Goal: Information Seeking & Learning: Learn about a topic

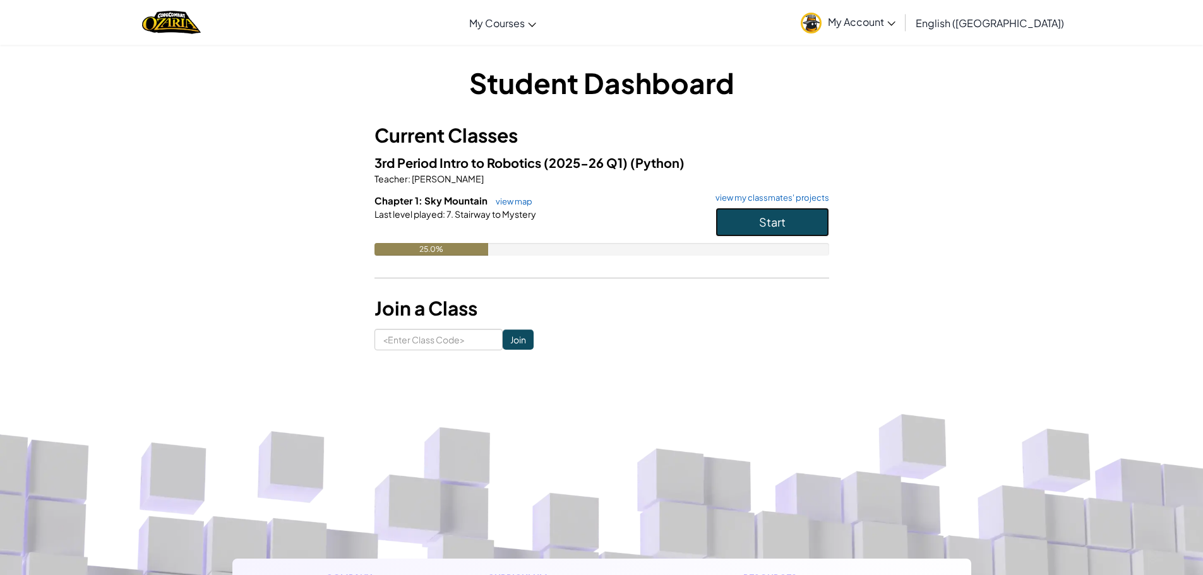
click at [727, 232] on button "Start" at bounding box center [772, 222] width 114 height 29
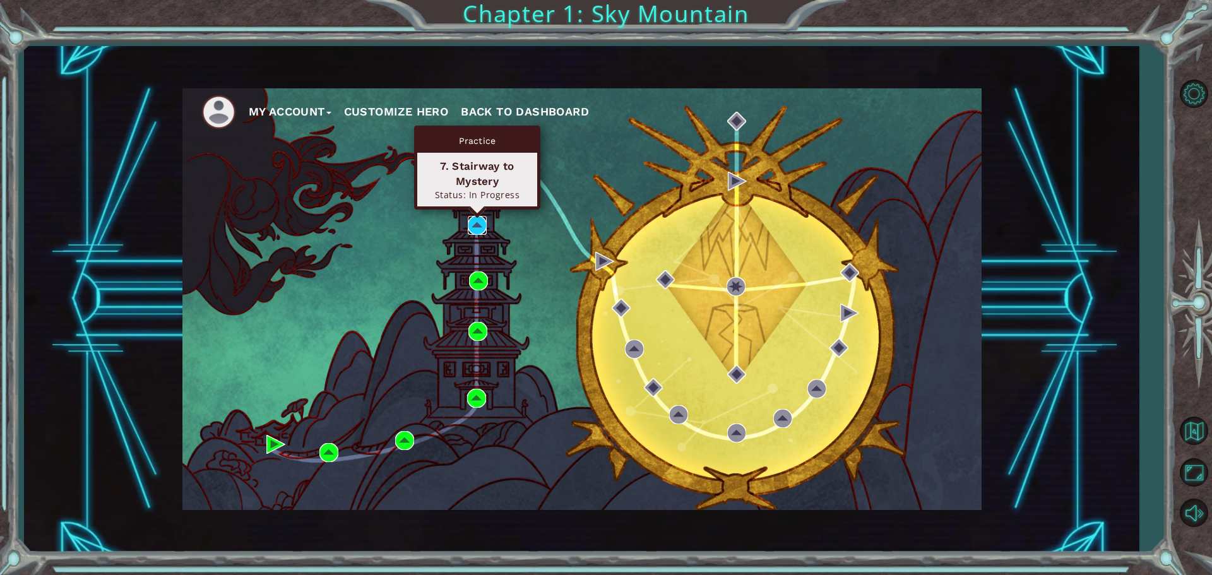
click at [473, 217] on img at bounding box center [477, 225] width 19 height 19
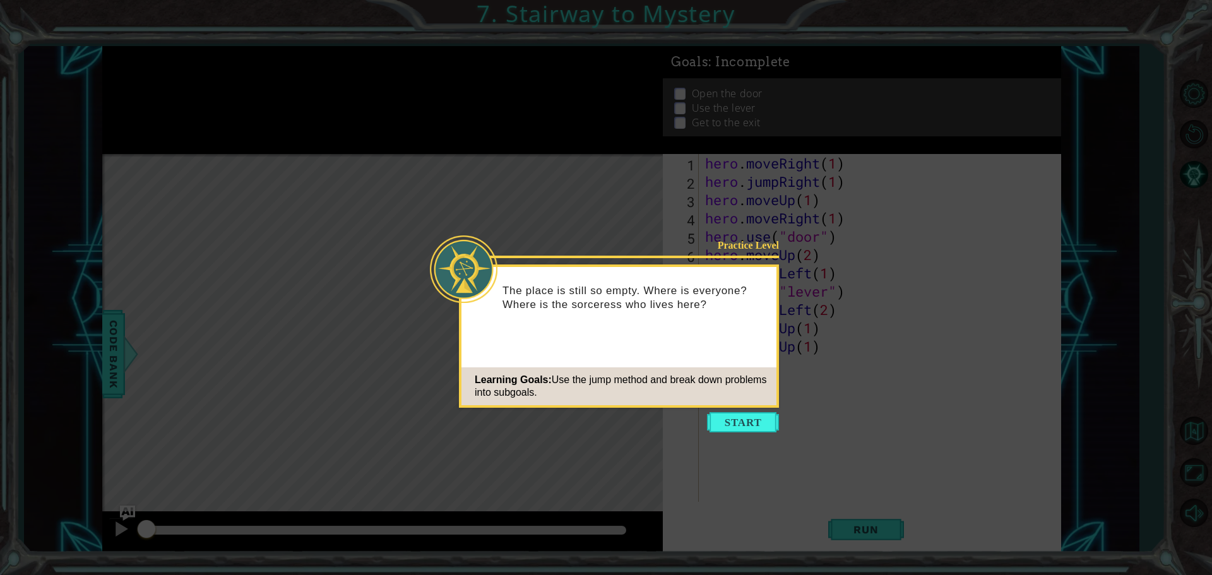
click at [758, 426] on button "Start" at bounding box center [743, 422] width 72 height 20
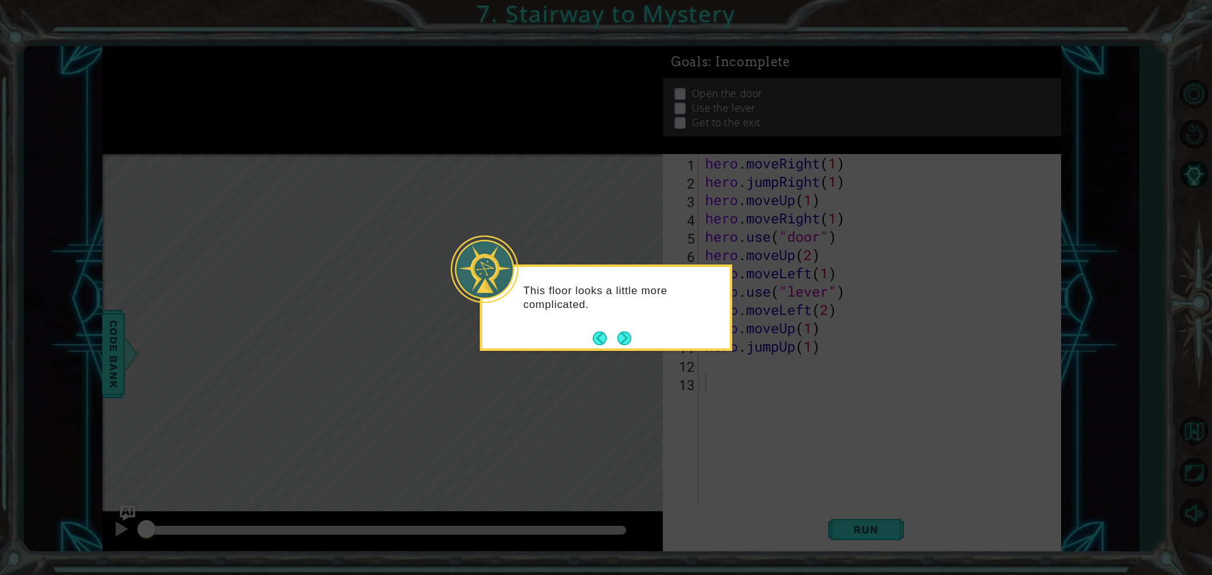
click at [619, 343] on button "Next" at bounding box center [624, 338] width 14 height 14
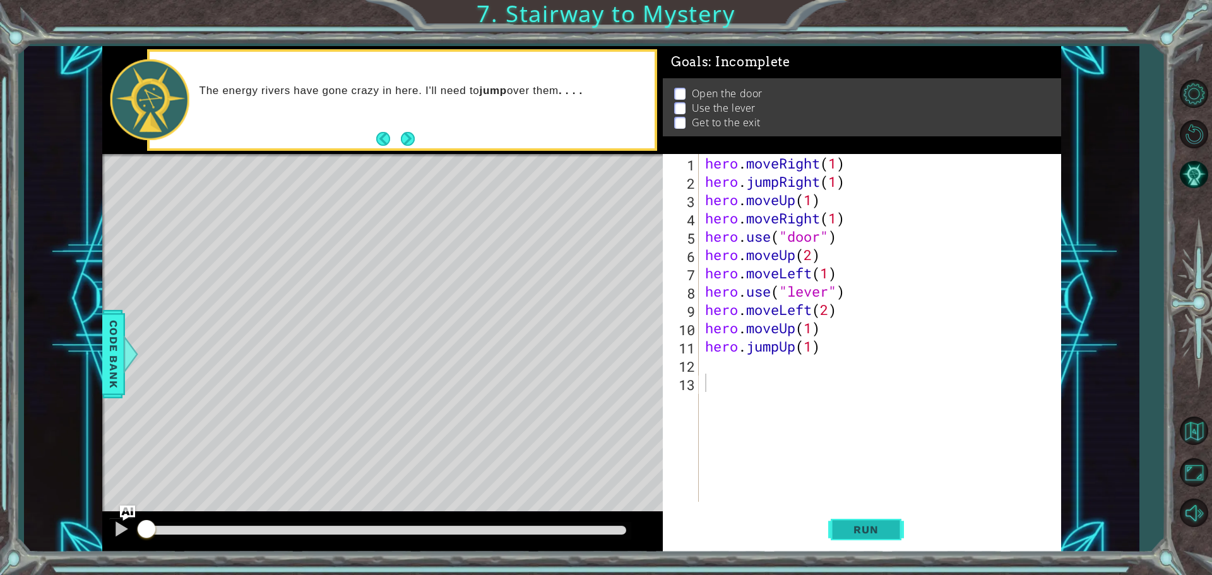
click at [883, 525] on span "Run" at bounding box center [866, 529] width 50 height 13
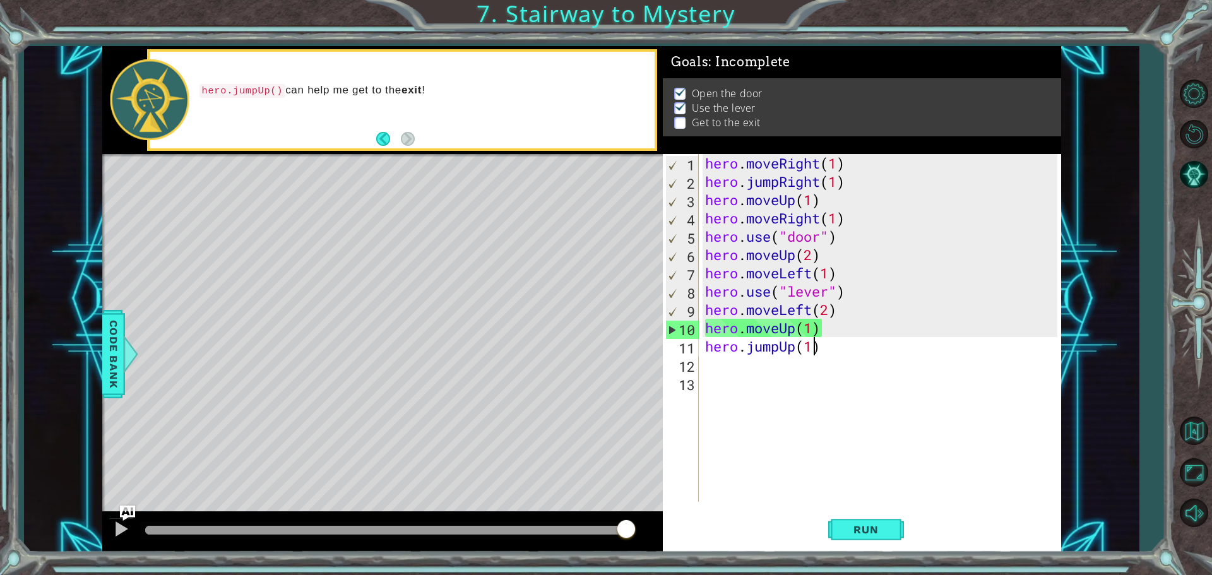
click at [813, 344] on div "hero . moveRight ( 1 ) hero . jumpRight ( 1 ) hero . moveUp ( 1 ) hero . moveRi…" at bounding box center [883, 346] width 361 height 385
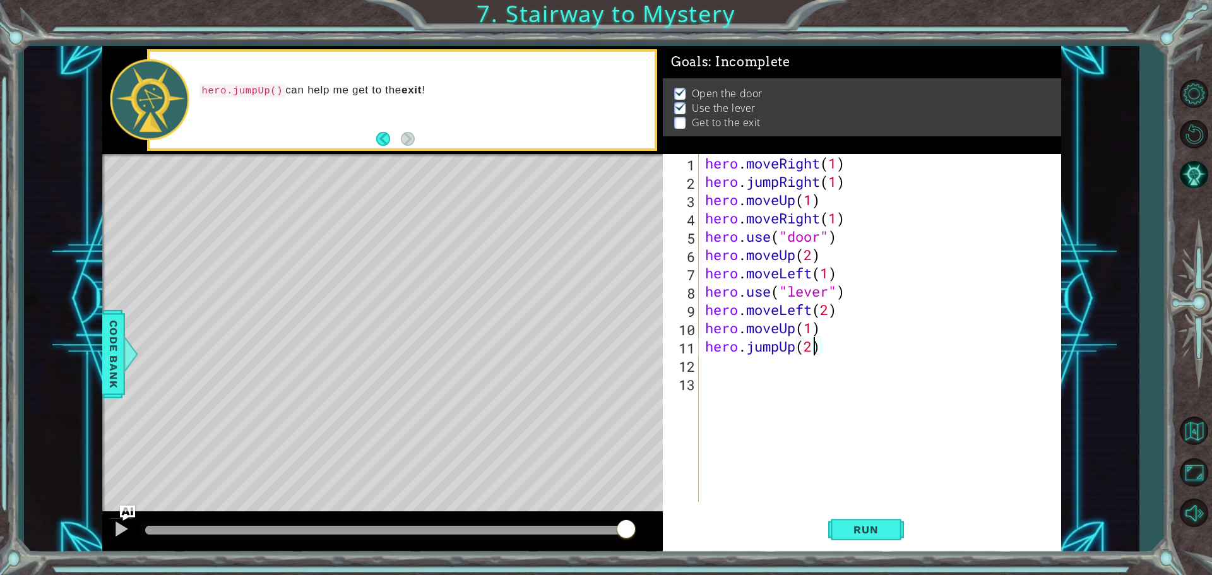
scroll to position [0, 4]
click at [864, 521] on button "Run" at bounding box center [866, 530] width 76 height 40
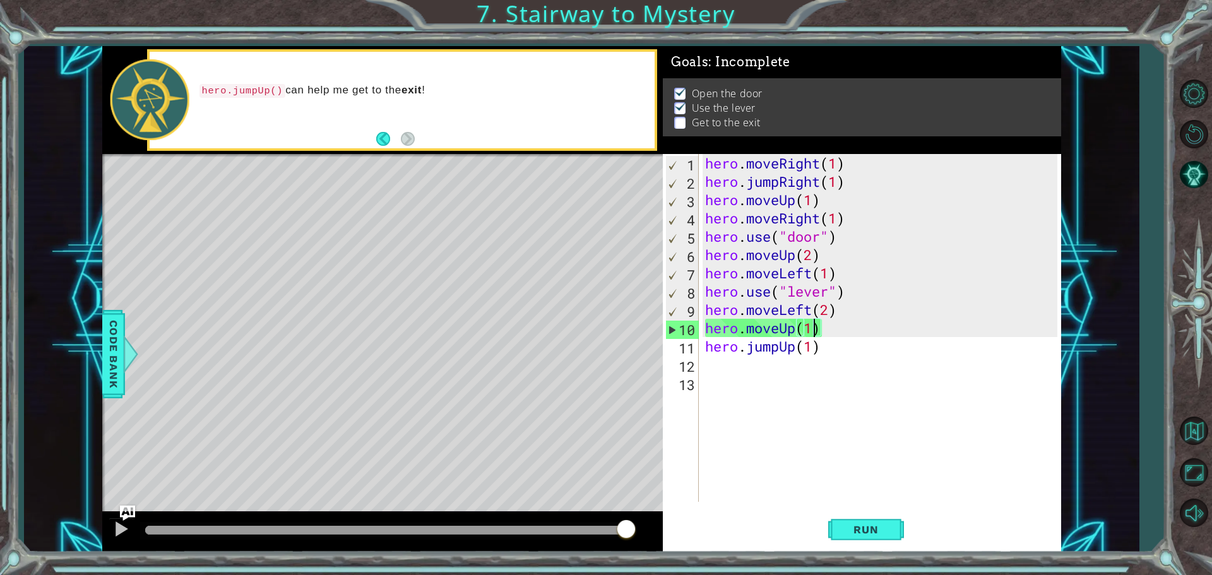
click at [814, 329] on div "hero . moveRight ( 1 ) hero . jumpRight ( 1 ) hero . moveUp ( 1 ) hero . moveRi…" at bounding box center [883, 346] width 361 height 385
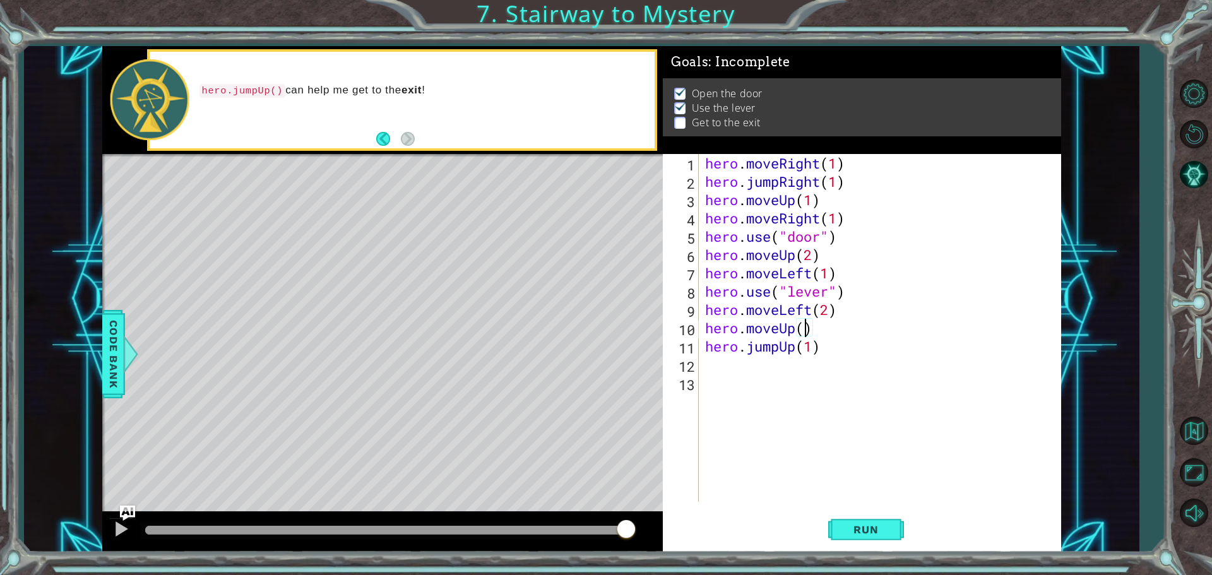
type textarea "hero.moveUp(2)"
drag, startPoint x: 896, startPoint y: 530, endPoint x: 888, endPoint y: 530, distance: 7.6
click at [892, 530] on button "Run" at bounding box center [866, 530] width 76 height 40
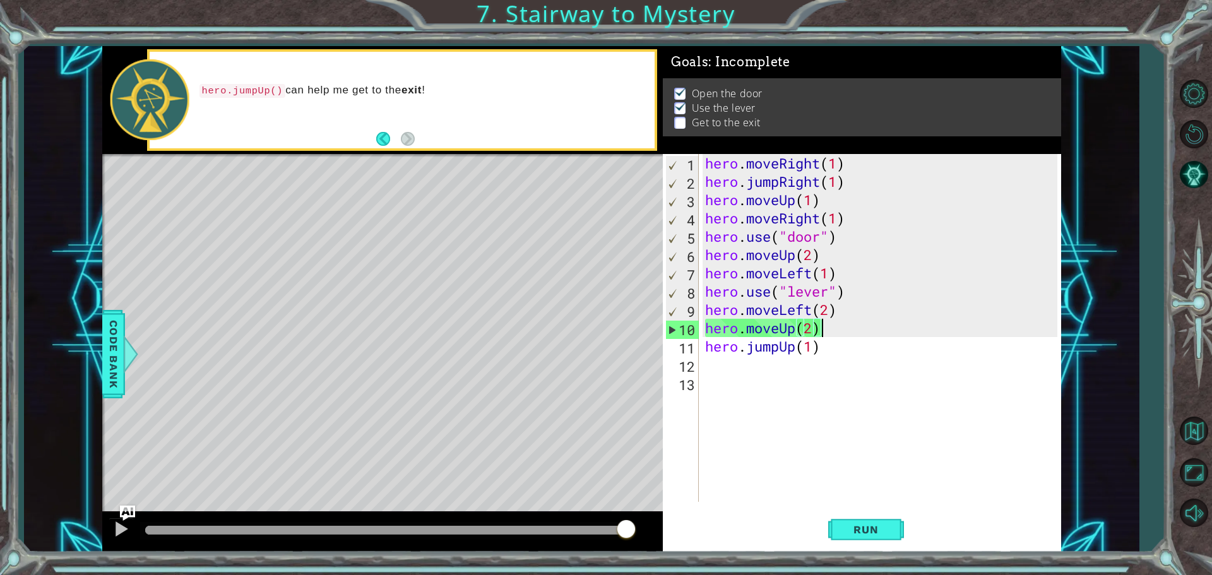
click at [226, 85] on code "hero.jumpUp()" at bounding box center [243, 91] width 86 height 14
click at [719, 364] on div "hero . moveRight ( 1 ) hero . jumpRight ( 1 ) hero . moveUp ( 1 ) hero . moveRi…" at bounding box center [883, 346] width 361 height 385
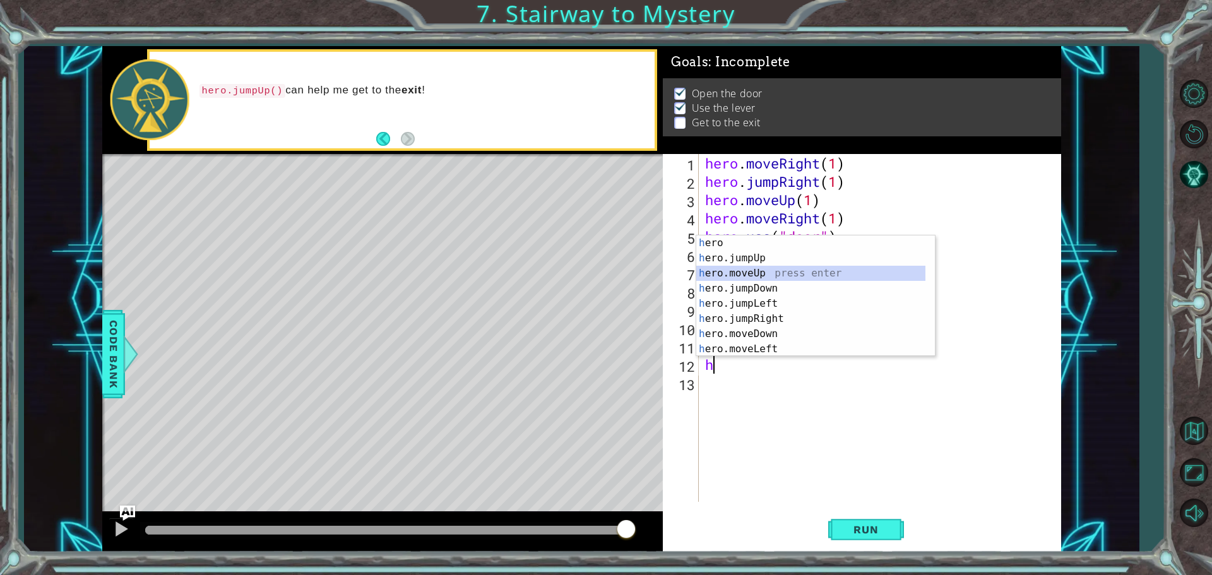
click at [754, 274] on div "h ero press enter h ero.jumpUp press enter h ero.moveUp press enter h ero.jumpD…" at bounding box center [810, 312] width 229 height 152
type textarea "hero.moveUp(1)"
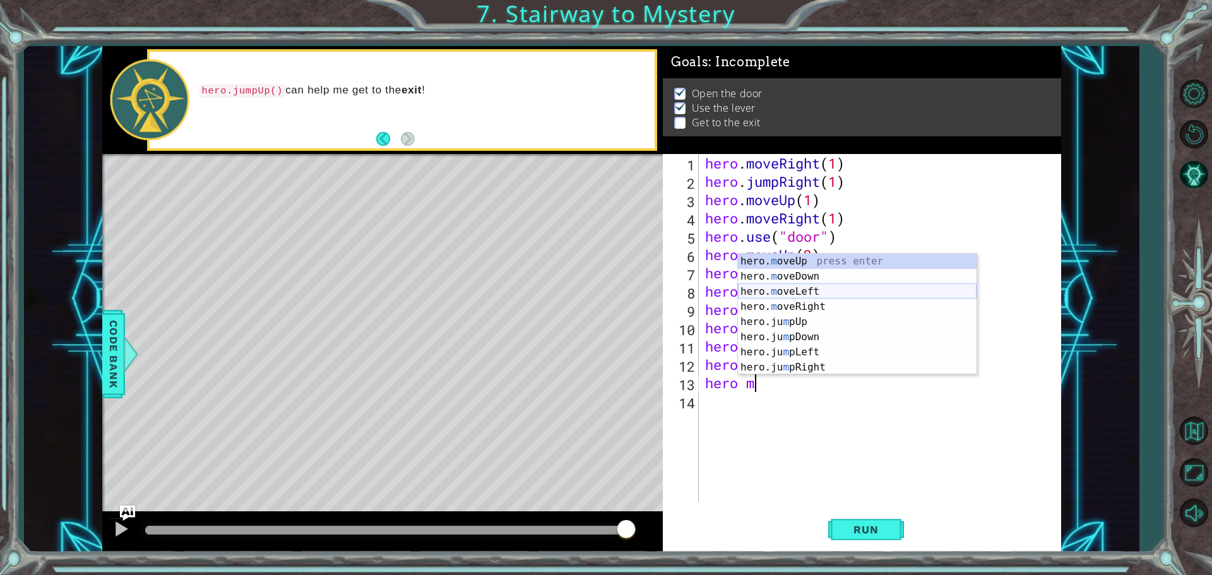
click at [765, 295] on div "hero. m oveUp press enter hero. m oveDown press enter hero. m oveLeft press ent…" at bounding box center [857, 330] width 239 height 152
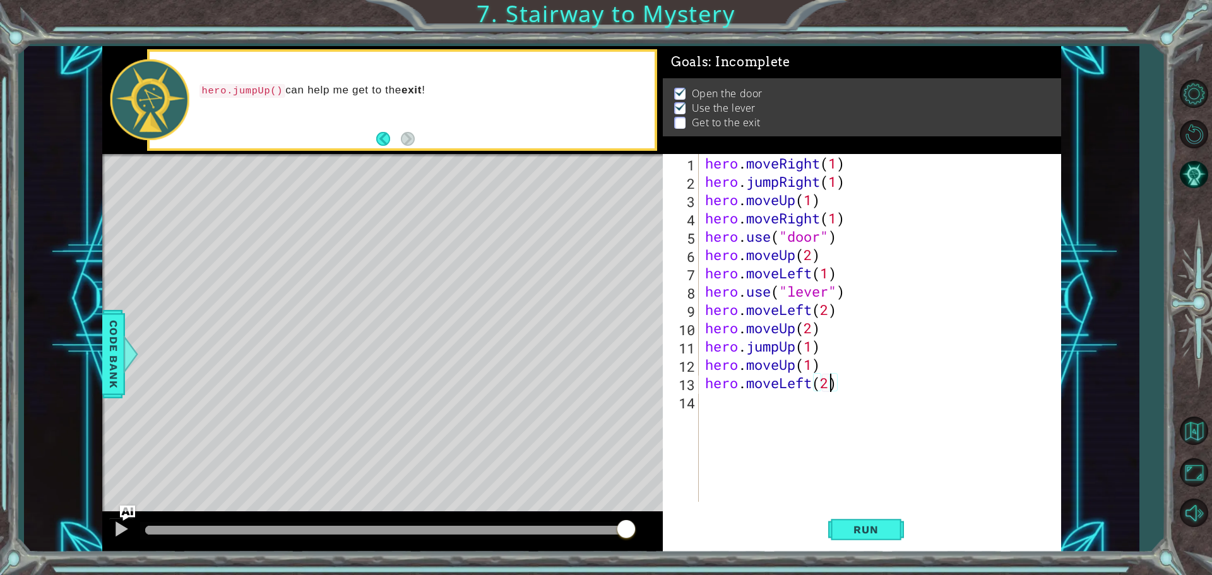
scroll to position [0, 5]
click at [874, 524] on span "Run" at bounding box center [866, 529] width 50 height 13
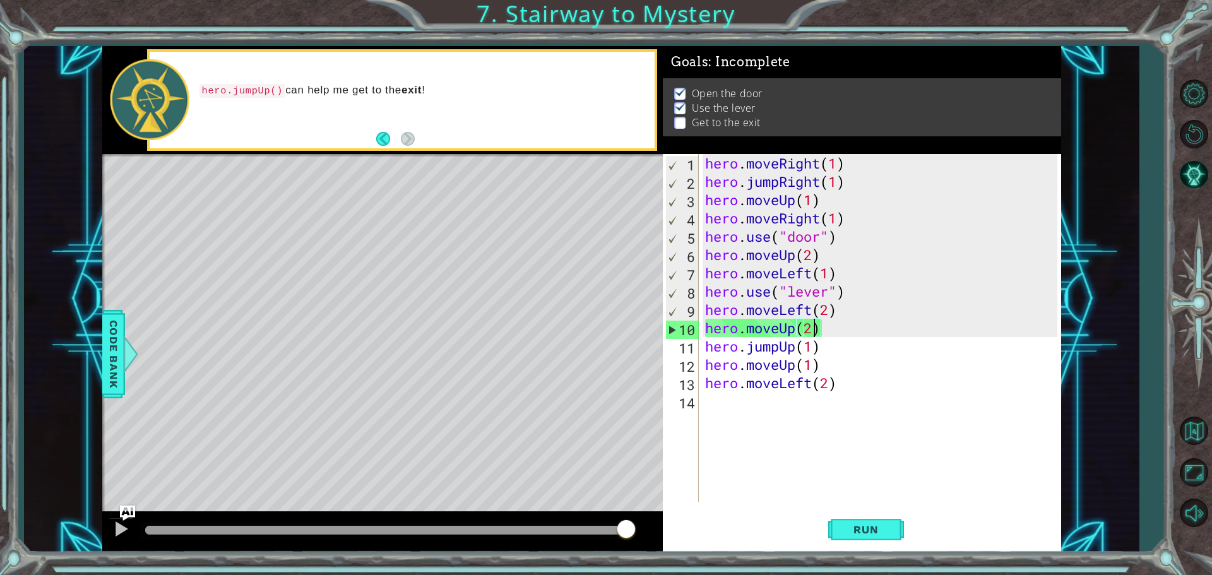
click at [815, 334] on div "hero . moveRight ( 1 ) hero . jumpRight ( 1 ) hero . moveUp ( 1 ) hero . moveRi…" at bounding box center [883, 346] width 361 height 385
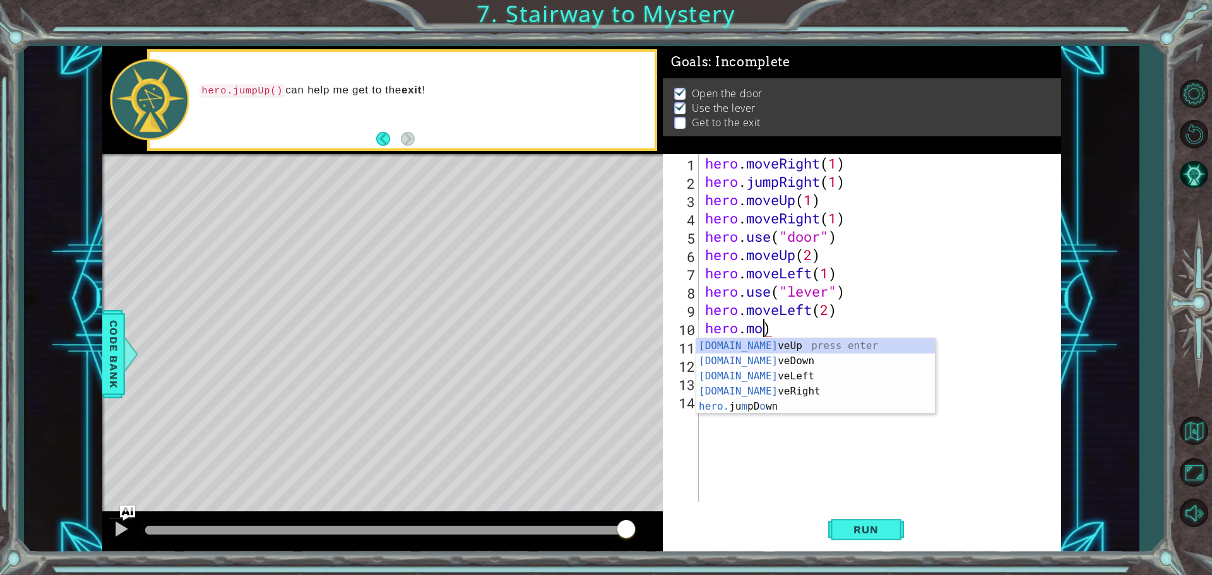
scroll to position [0, 2]
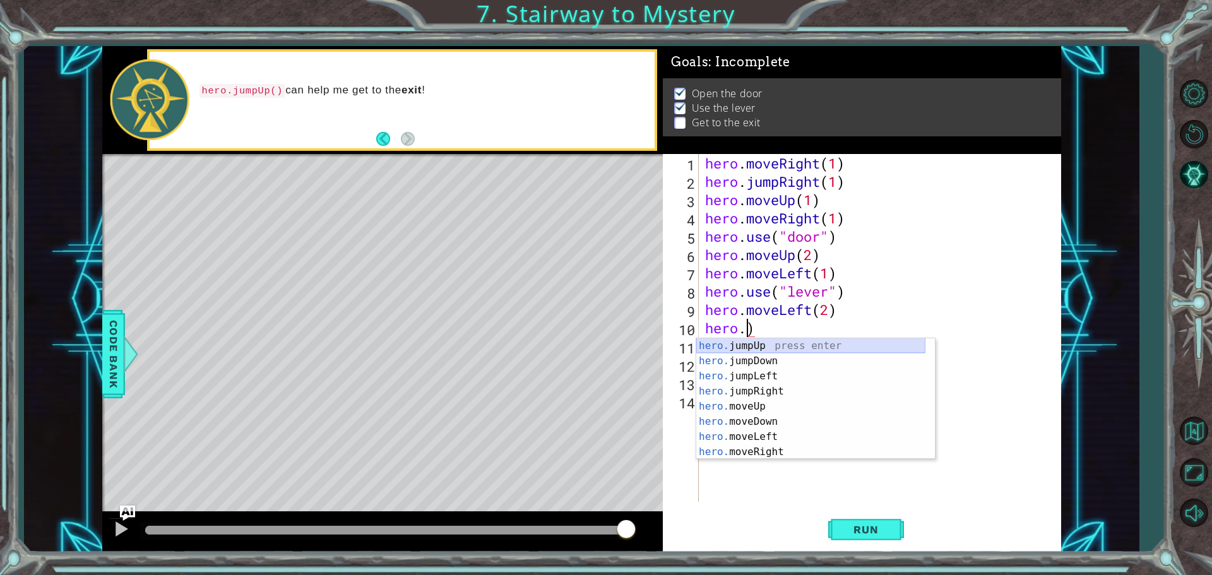
click at [701, 339] on div "hero. jumpUp press enter hero. jumpDown press enter hero. jumpLeft press enter …" at bounding box center [810, 414] width 229 height 152
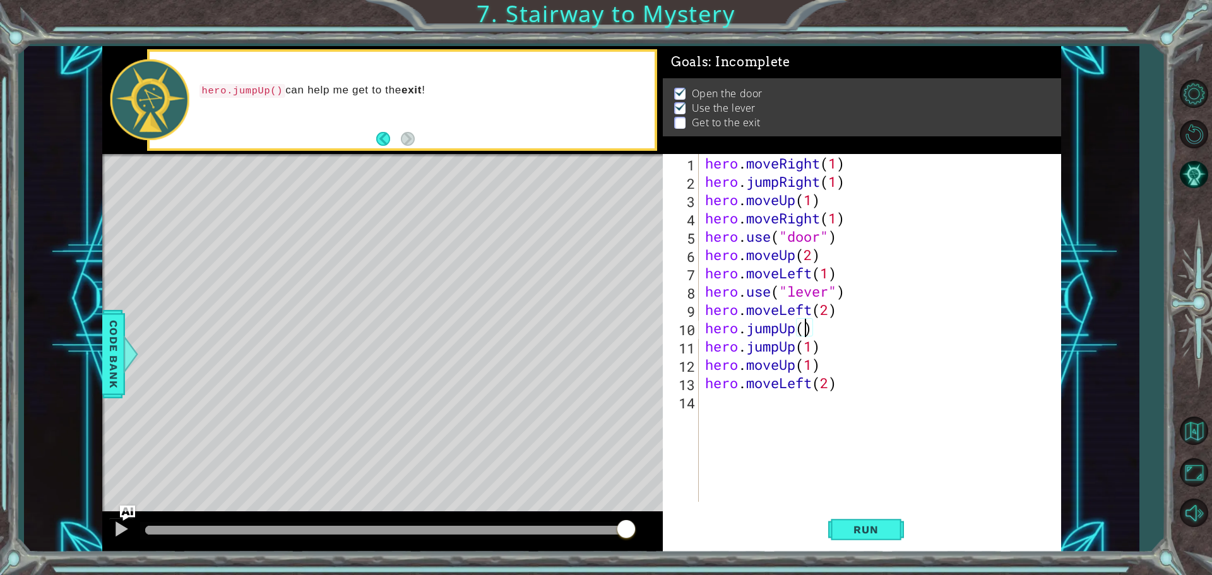
type textarea "hero.jumpUp(1)"
click at [856, 322] on div "hero . moveRight ( 1 ) hero . jumpRight ( 1 ) hero . moveUp ( 1 ) hero . moveRi…" at bounding box center [883, 346] width 361 height 385
drag, startPoint x: 851, startPoint y: 523, endPoint x: 845, endPoint y: 518, distance: 8.1
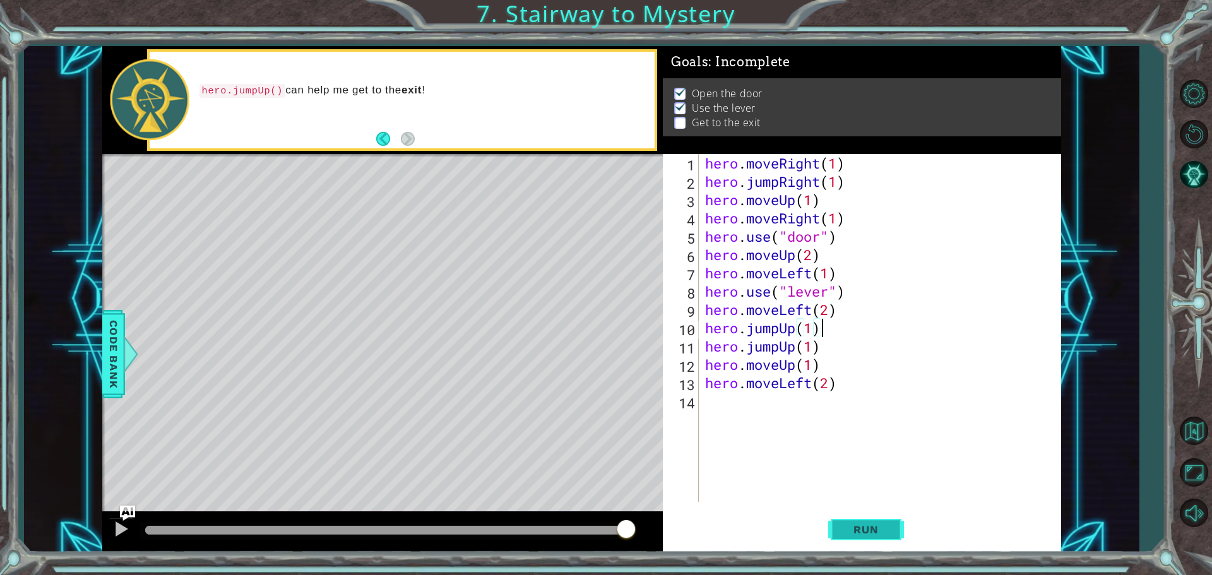
click at [847, 518] on button "Run" at bounding box center [866, 530] width 76 height 40
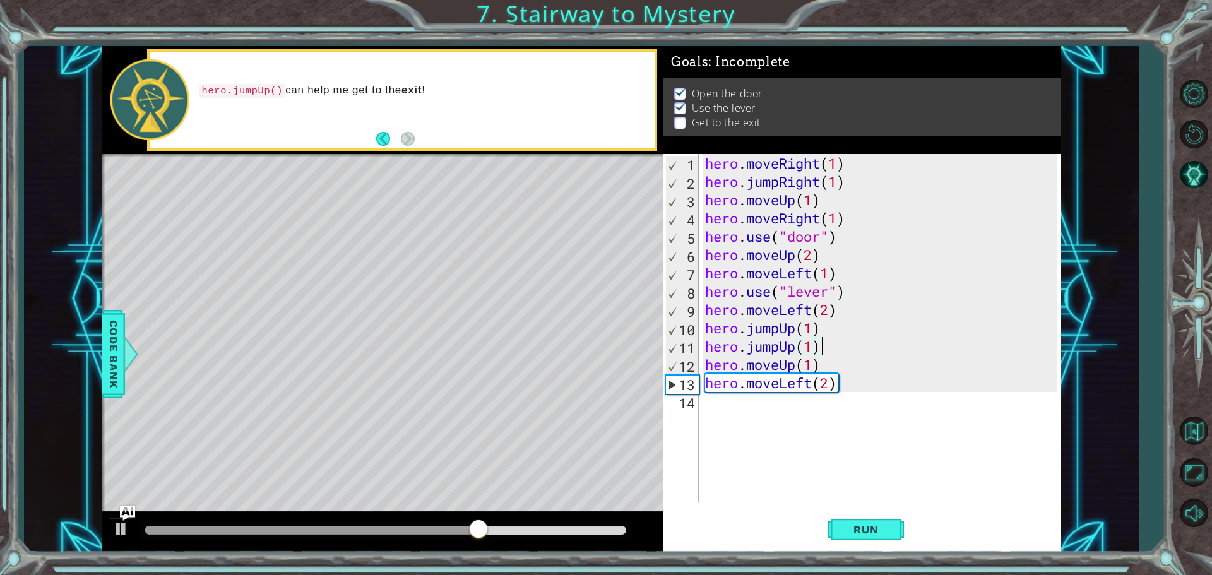
click at [858, 349] on div "hero . moveRight ( 1 ) hero . jumpRight ( 1 ) hero . moveUp ( 1 ) hero . moveRi…" at bounding box center [883, 346] width 361 height 385
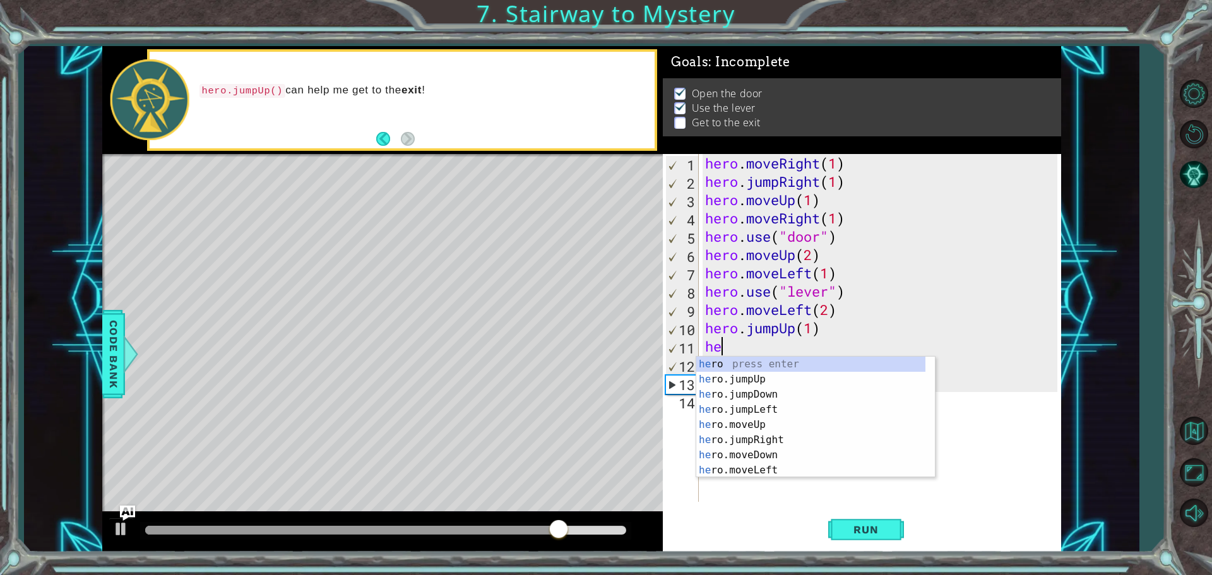
type textarea "h"
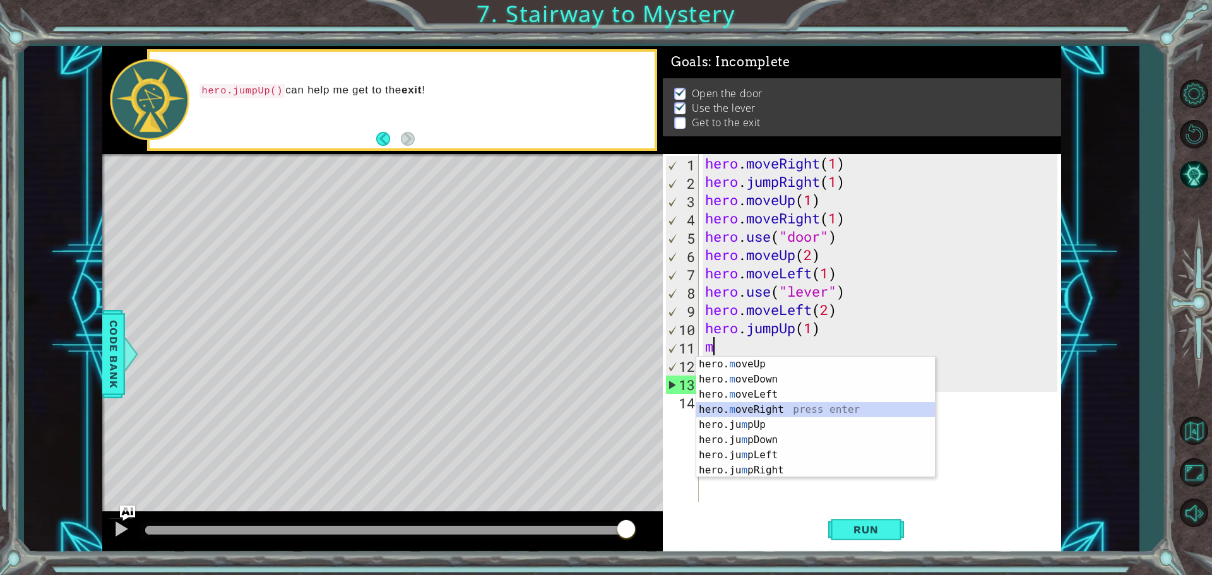
click at [757, 410] on div "hero. m oveUp press enter hero. m oveDown press enter hero. m oveLeft press ent…" at bounding box center [815, 433] width 239 height 152
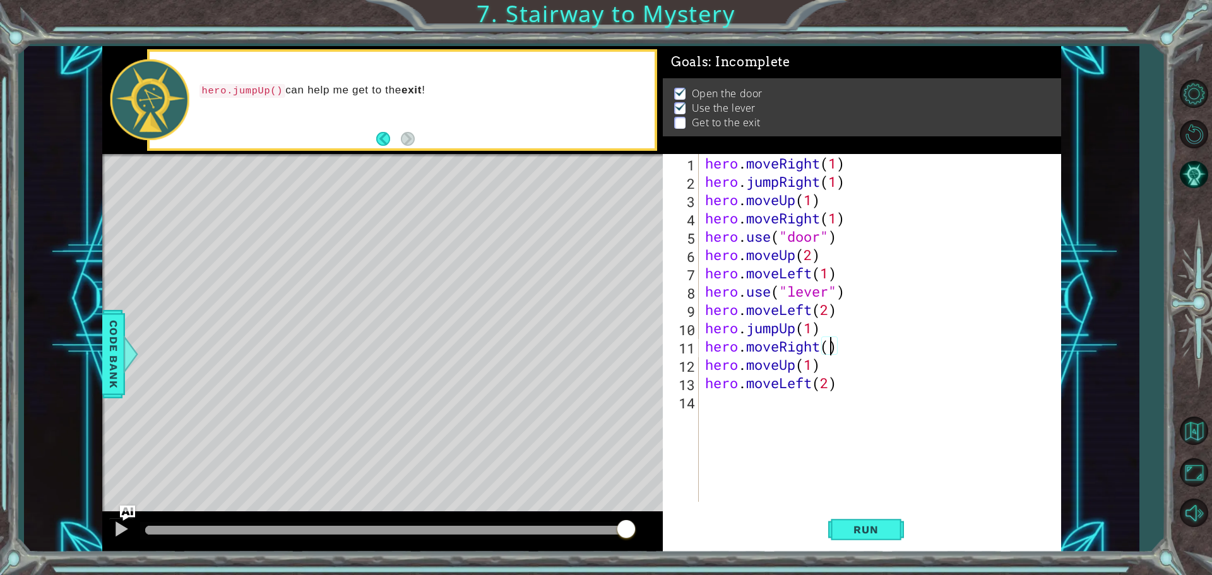
scroll to position [0, 6]
type textarea "hero.moveRight(2)"
click at [838, 528] on button "Run" at bounding box center [866, 530] width 76 height 40
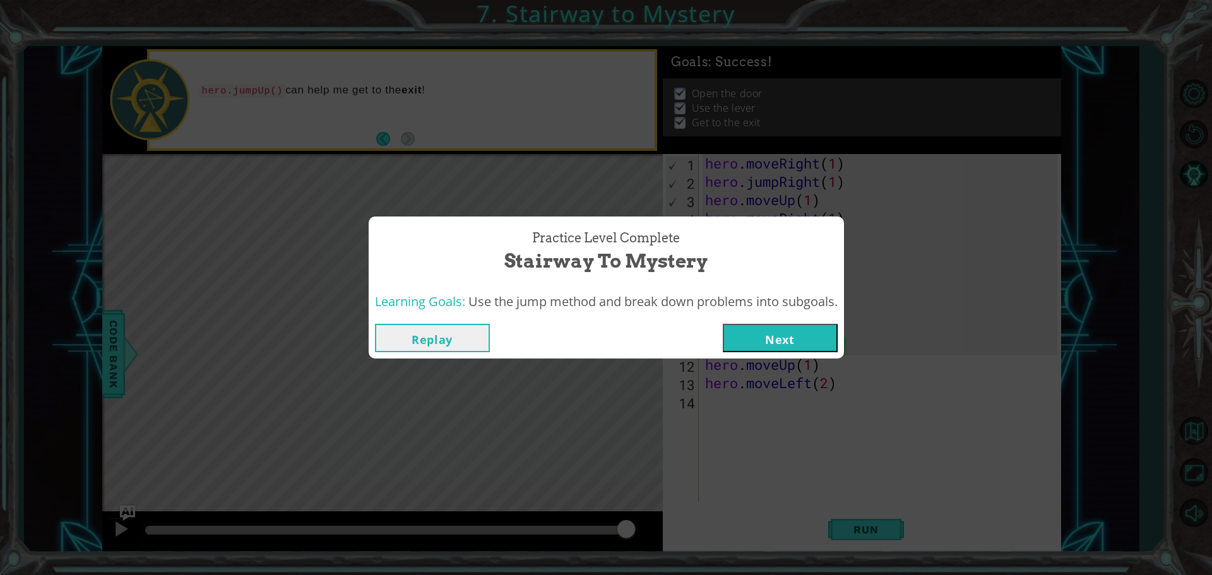
drag, startPoint x: 779, startPoint y: 319, endPoint x: 785, endPoint y: 350, distance: 31.5
click at [785, 333] on div "Replay Next" at bounding box center [606, 338] width 475 height 41
click at [782, 336] on button "Next" at bounding box center [780, 338] width 115 height 28
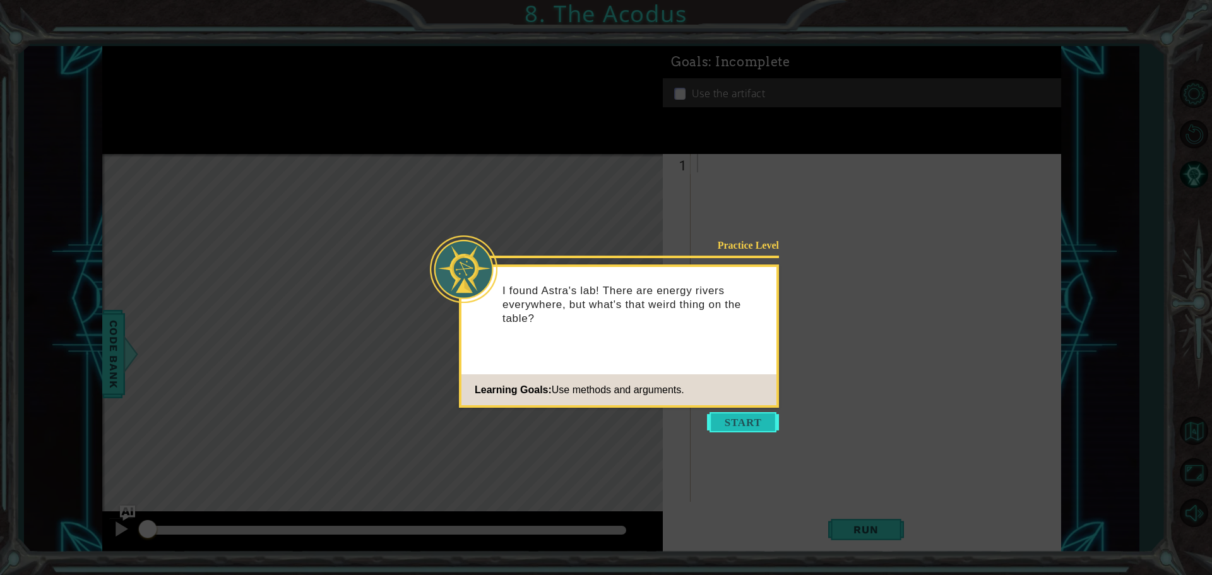
click at [766, 417] on button "Start" at bounding box center [743, 422] width 72 height 20
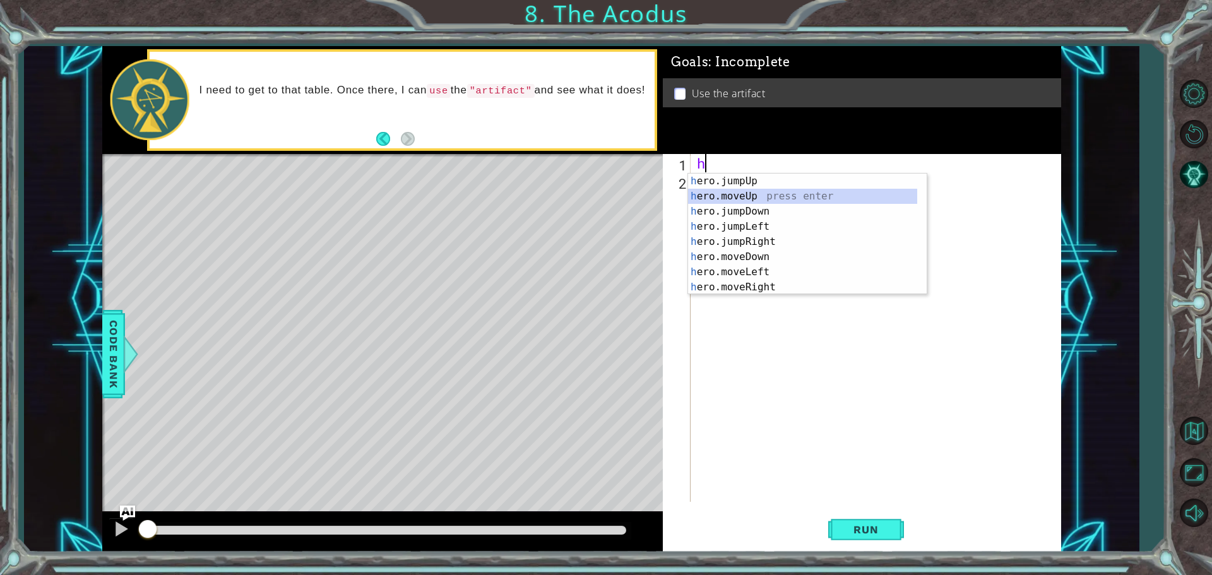
click at [713, 189] on div "h ero.jumpUp press enter h ero.moveUp press enter h ero.jumpDown press enter h …" at bounding box center [802, 250] width 229 height 152
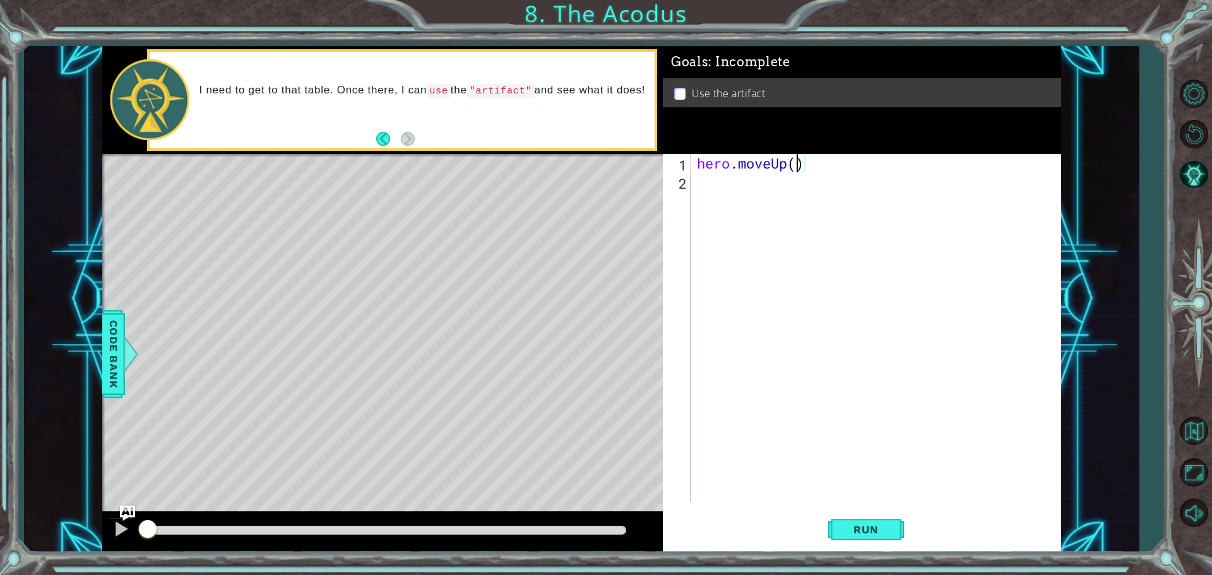
type textarea "hero.moveUp(2)"
click at [695, 186] on div "hero . moveUp ( 2 )" at bounding box center [879, 346] width 369 height 385
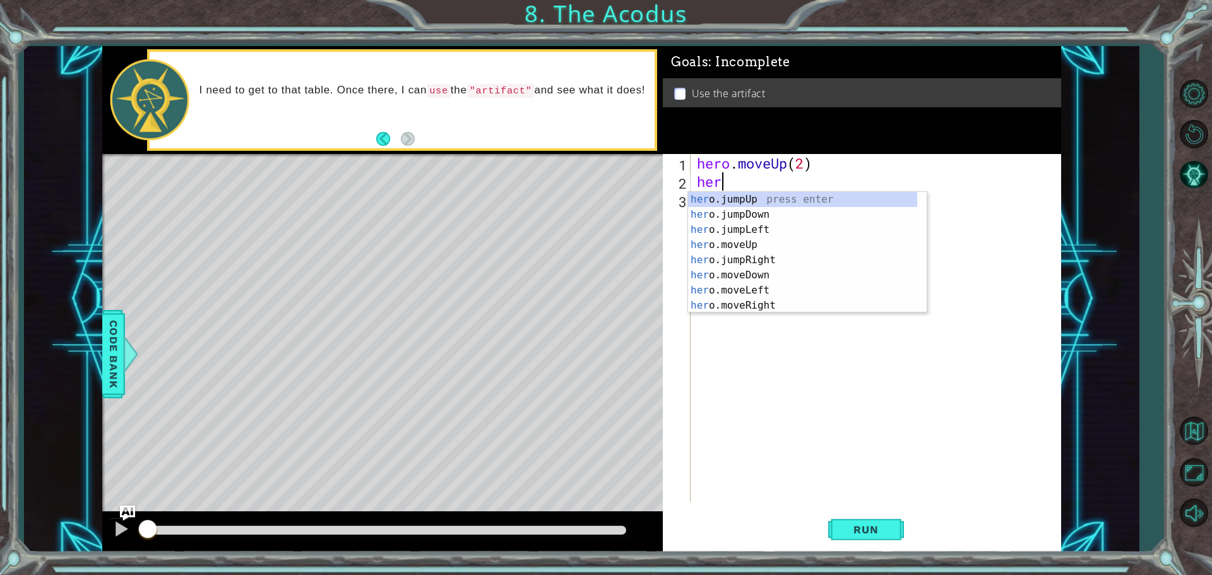
scroll to position [0, 1]
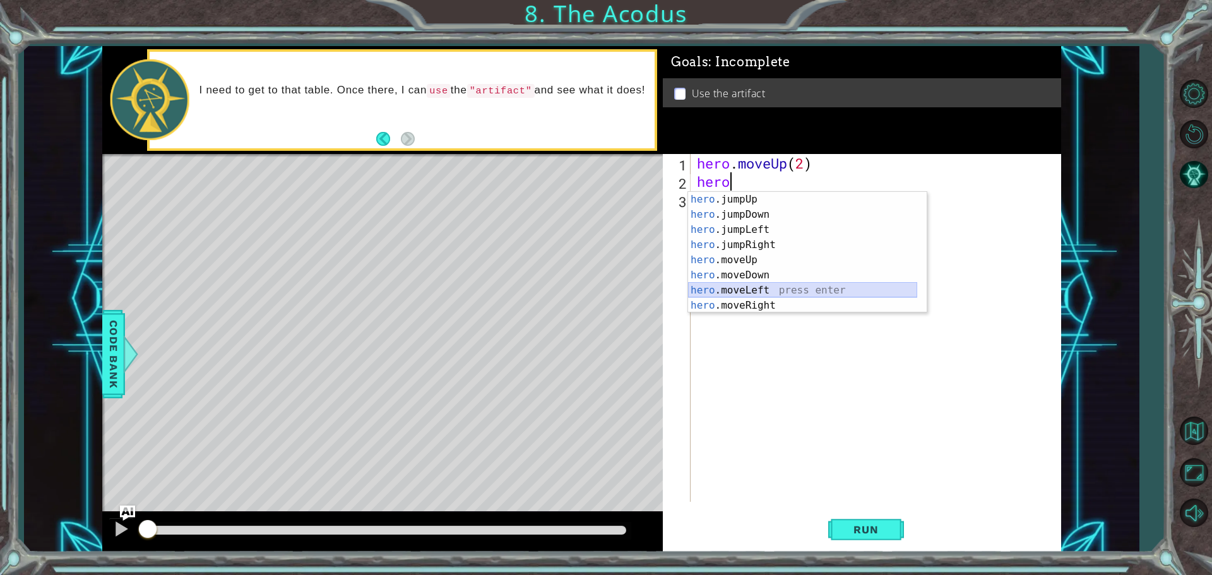
click at [730, 283] on div "hero .jumpUp press enter hero .jumpDown press enter hero .jumpLeft press enter …" at bounding box center [802, 268] width 229 height 152
type textarea "hero.moveLeft(1)"
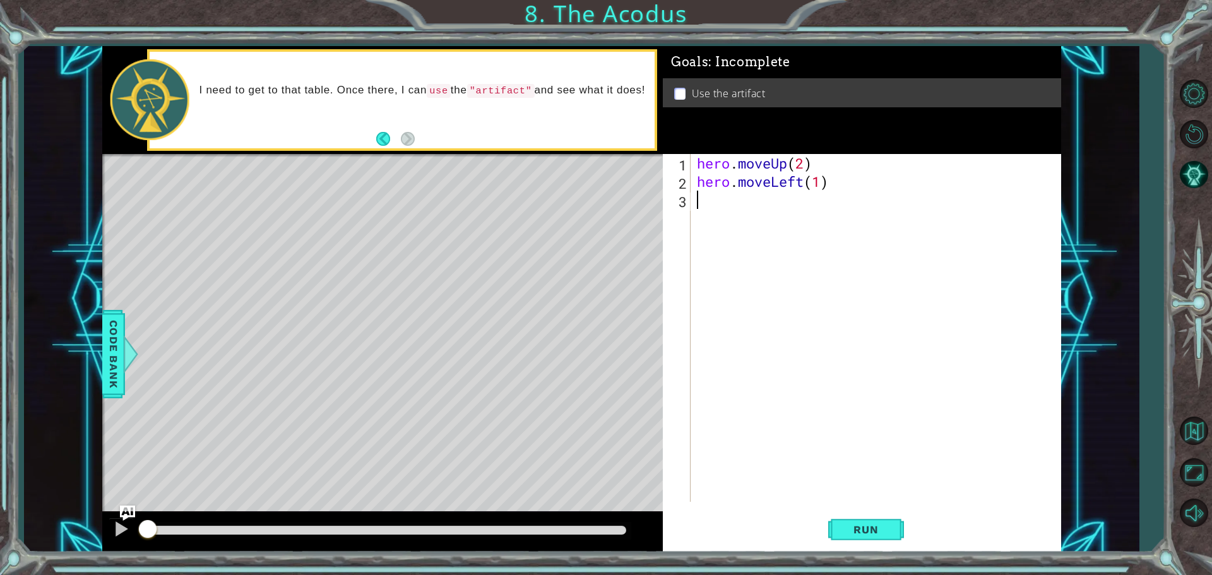
click at [701, 202] on div "hero . moveUp ( 2 ) hero . moveLeft ( 1 )" at bounding box center [879, 346] width 369 height 385
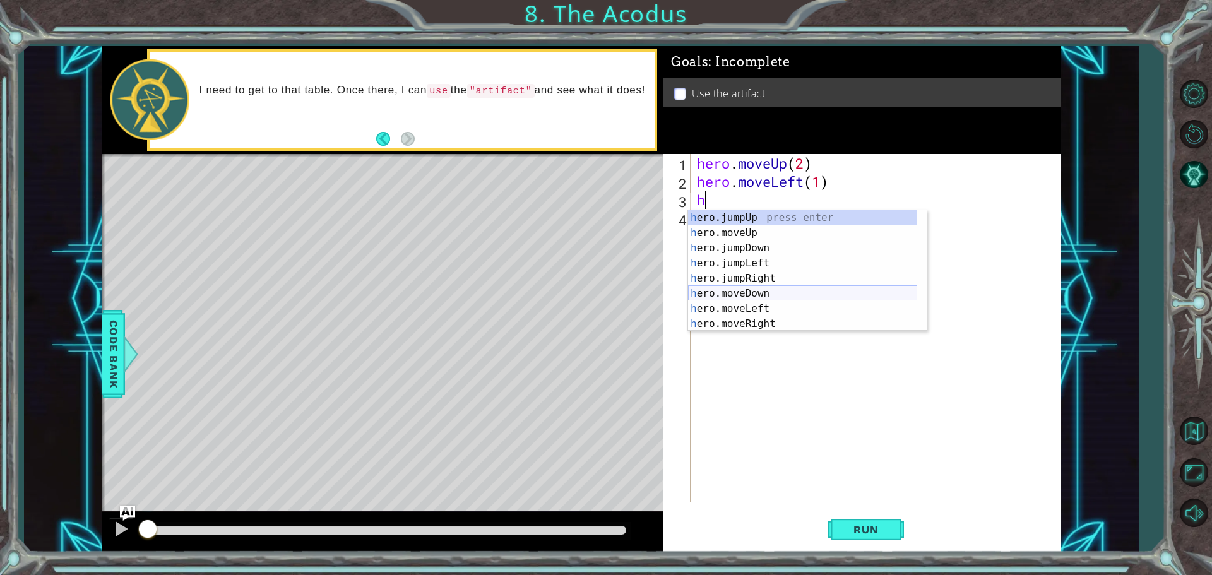
click at [717, 293] on div "h ero.jumpUp press enter h ero.moveUp press enter h ero.jumpDown press enter h …" at bounding box center [802, 286] width 229 height 152
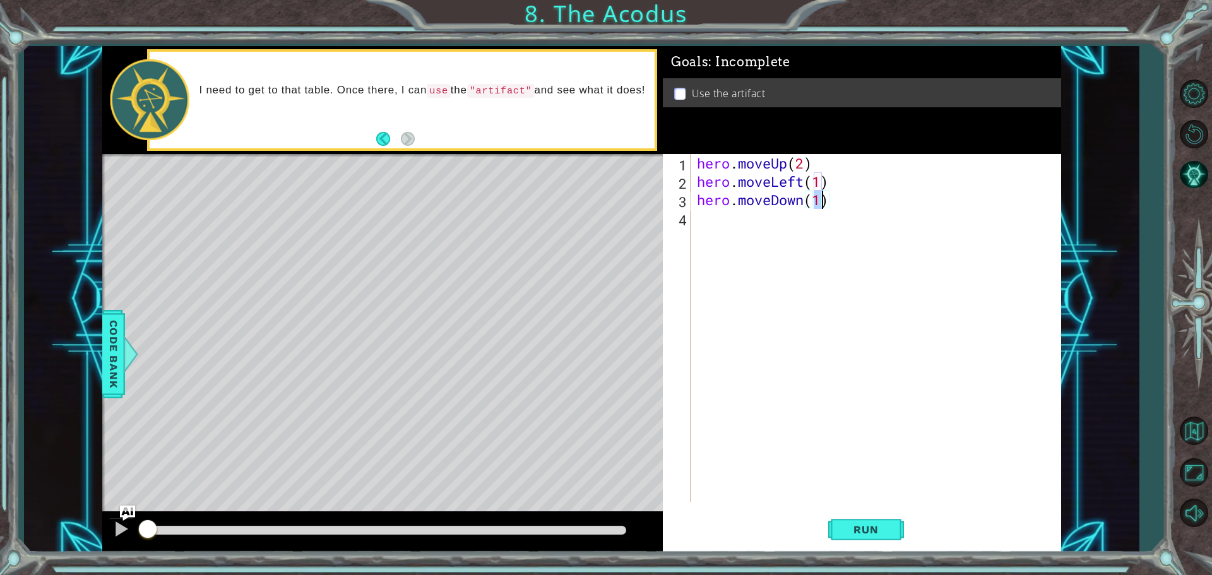
scroll to position [0, 5]
type textarea "hero.moveDown(2)"
click at [862, 520] on button "Run" at bounding box center [866, 530] width 76 height 40
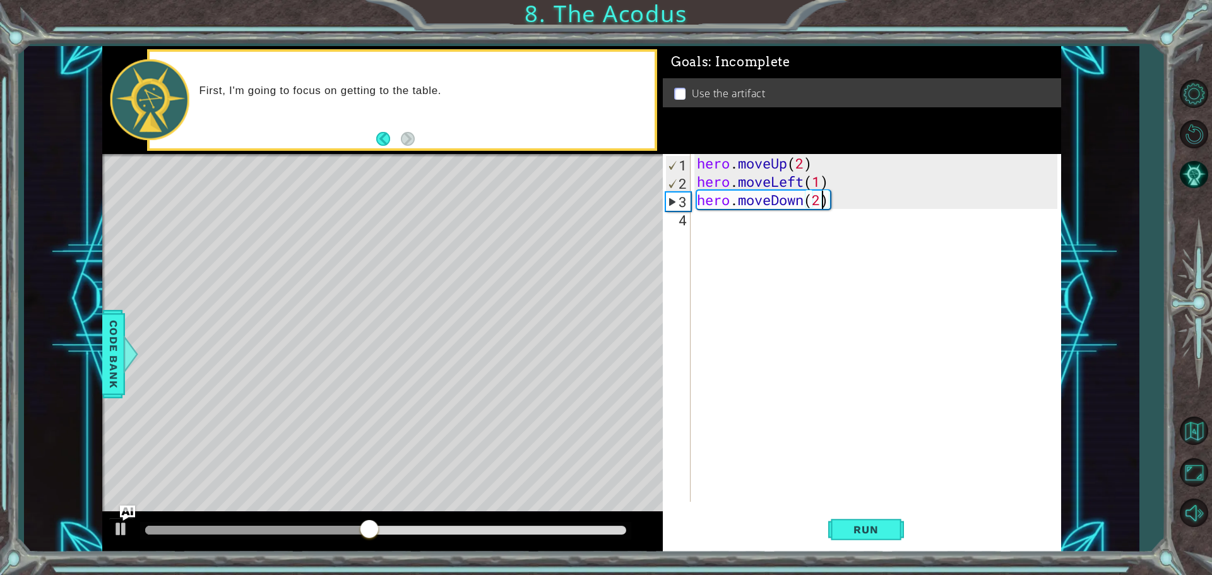
click at [712, 230] on div "hero . moveUp ( 2 ) hero . moveLeft ( 1 ) hero . moveDown ( 2 )" at bounding box center [879, 346] width 369 height 385
type textarea "h"
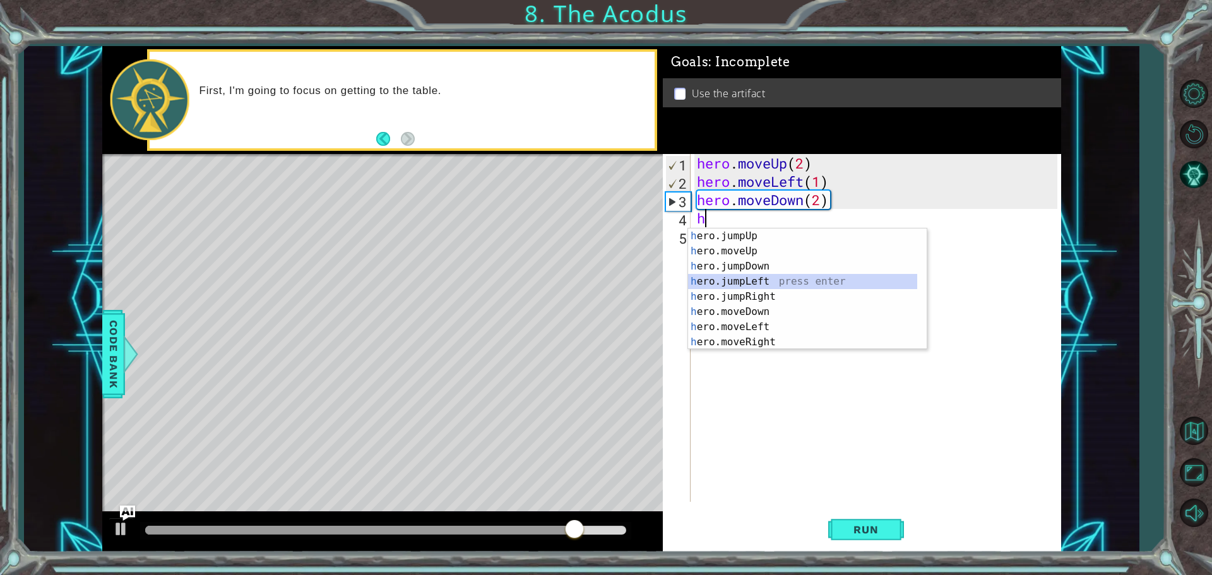
click at [693, 280] on div "h ero.jumpUp press enter h ero.moveUp press enter h ero.jumpDown press enter h …" at bounding box center [802, 305] width 229 height 152
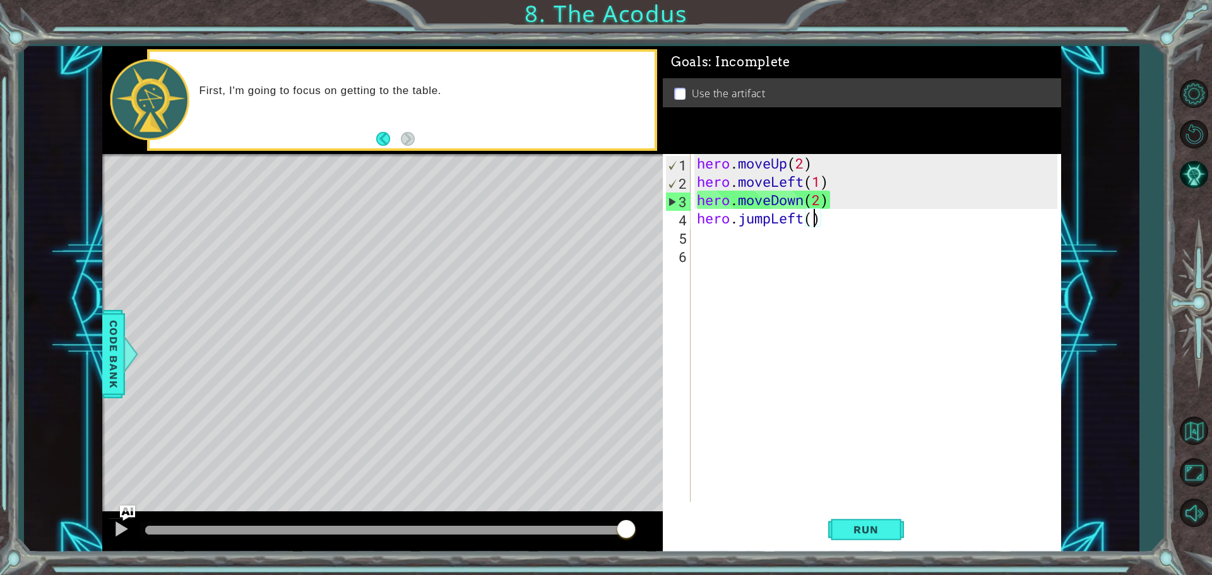
click at [813, 218] on div "hero . moveUp ( 2 ) hero . moveLeft ( 1 ) hero . moveDown ( 2 ) hero . jumpLeft…" at bounding box center [879, 346] width 369 height 385
type textarea "hero.jumpLeft(1)"
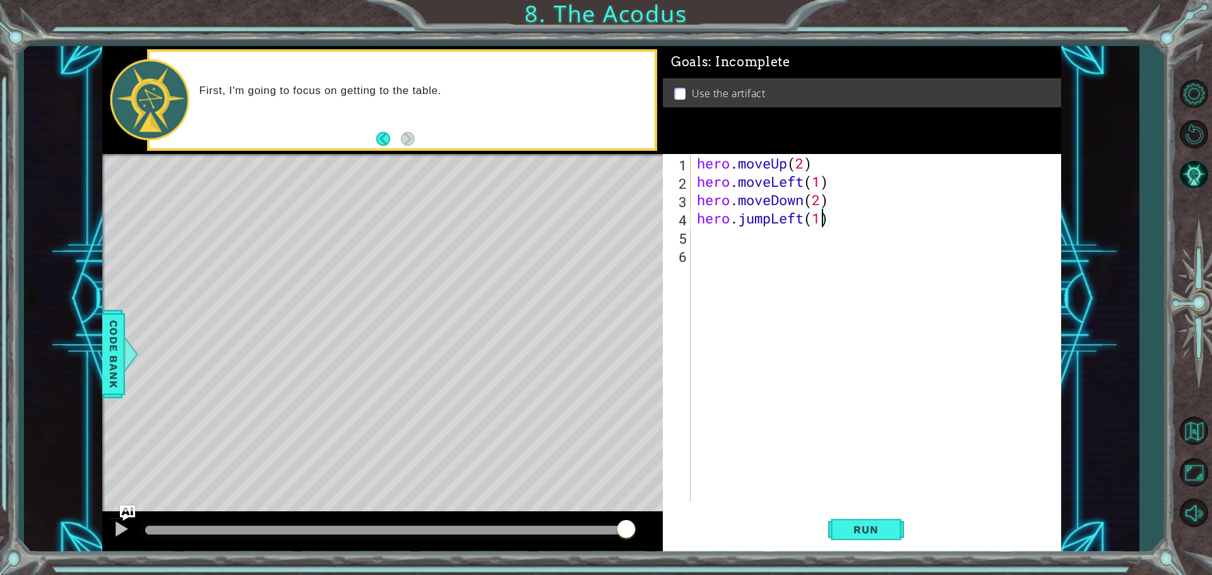
scroll to position [0, 5]
click at [700, 241] on div "hero . moveUp ( 2 ) hero . moveLeft ( 1 ) hero . moveDown ( 2 ) hero . jumpLeft…" at bounding box center [879, 346] width 369 height 385
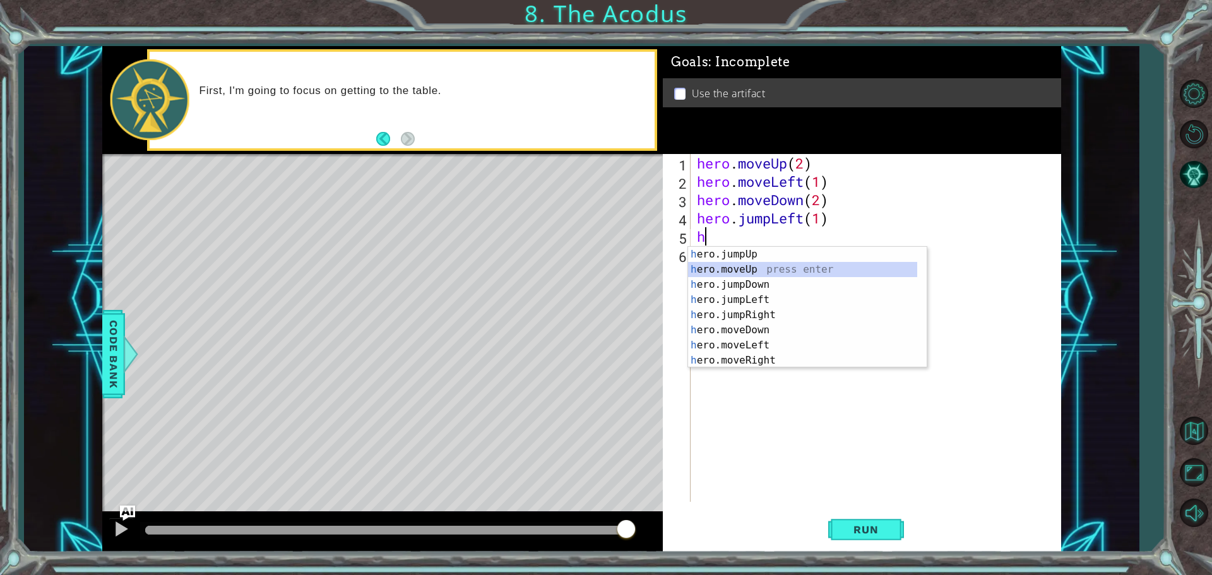
click at [707, 265] on div "h ero.jumpUp press enter h ero.moveUp press enter h ero.jumpDown press enter h …" at bounding box center [802, 323] width 229 height 152
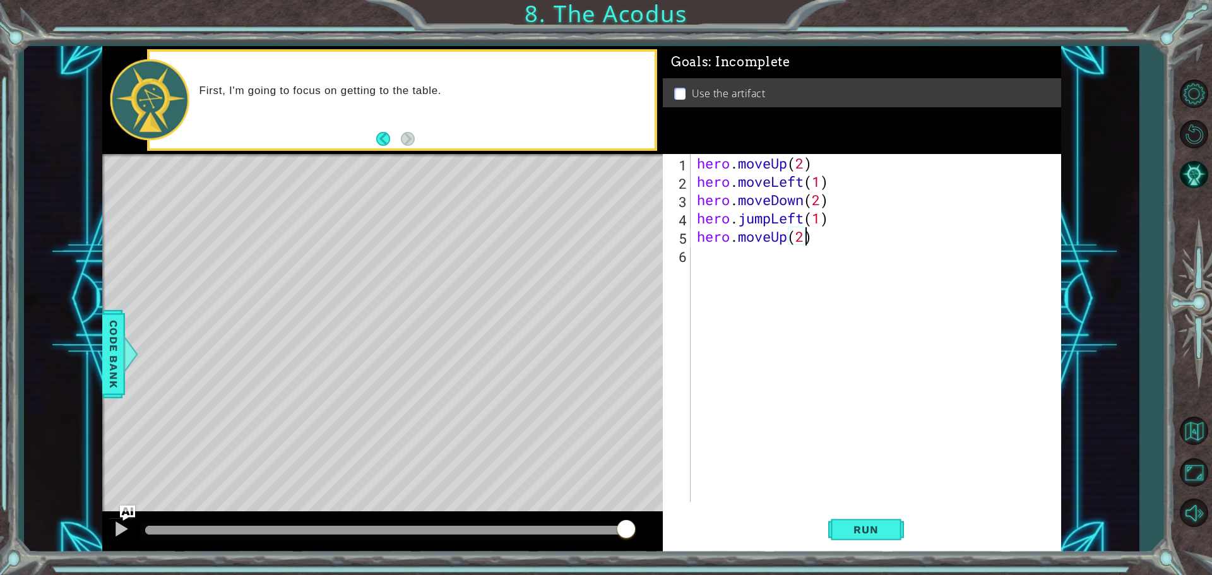
scroll to position [0, 4]
type textarea "hero.moveUp(2)"
click at [694, 249] on div "hero.moveUp(2) 1 2 3 4 5 6 hero . moveUp ( 2 ) hero . moveLeft ( 1 ) hero . mov…" at bounding box center [860, 328] width 395 height 348
click at [727, 248] on div "hero . moveUp ( 2 ) hero . moveLeft ( 1 ) hero . moveDown ( 2 ) hero . jumpLeft…" at bounding box center [879, 346] width 369 height 385
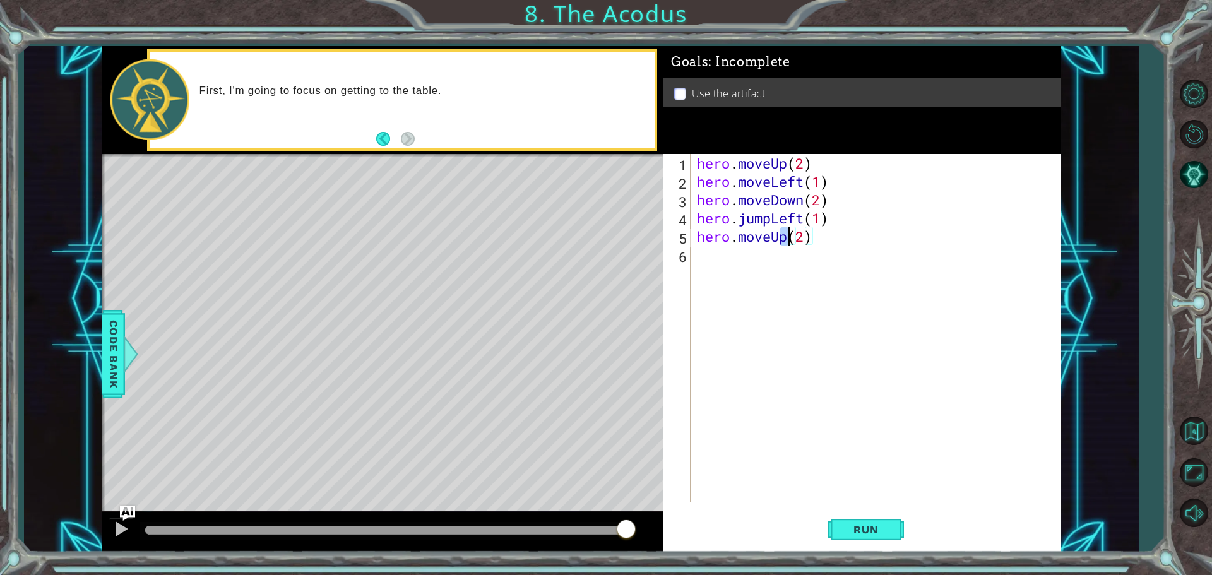
click at [787, 238] on div "hero . moveUp ( 2 ) hero . moveLeft ( 1 ) hero . moveDown ( 2 ) hero . jumpLeft…" at bounding box center [879, 346] width 369 height 385
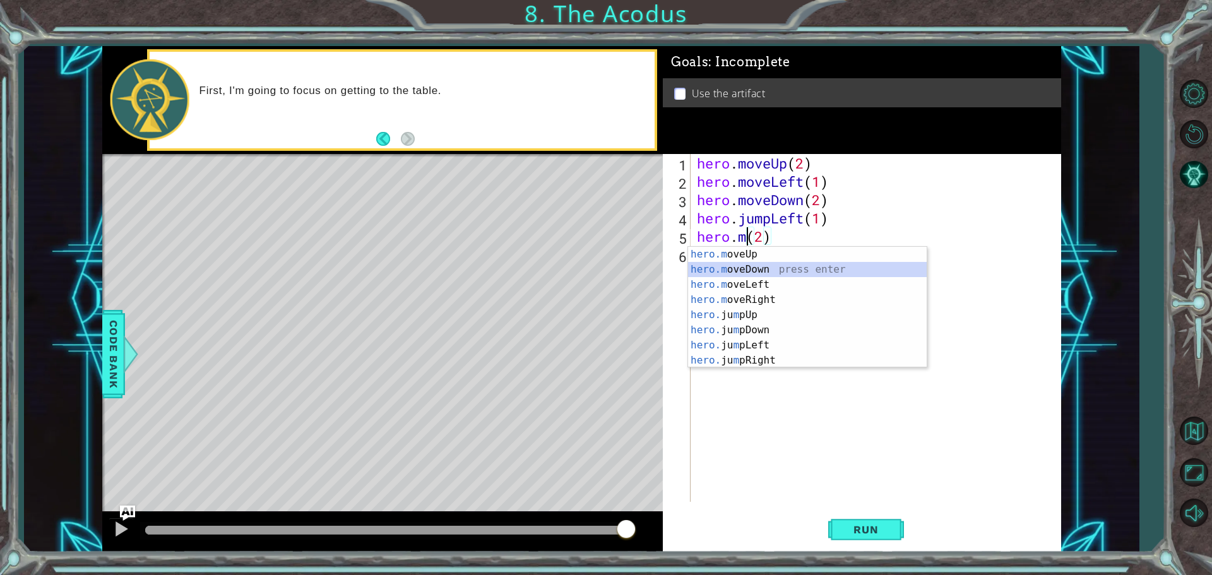
click at [756, 266] on div "hero.m oveUp press enter hero.m oveDown press enter hero.m oveLeft press enter …" at bounding box center [807, 323] width 239 height 152
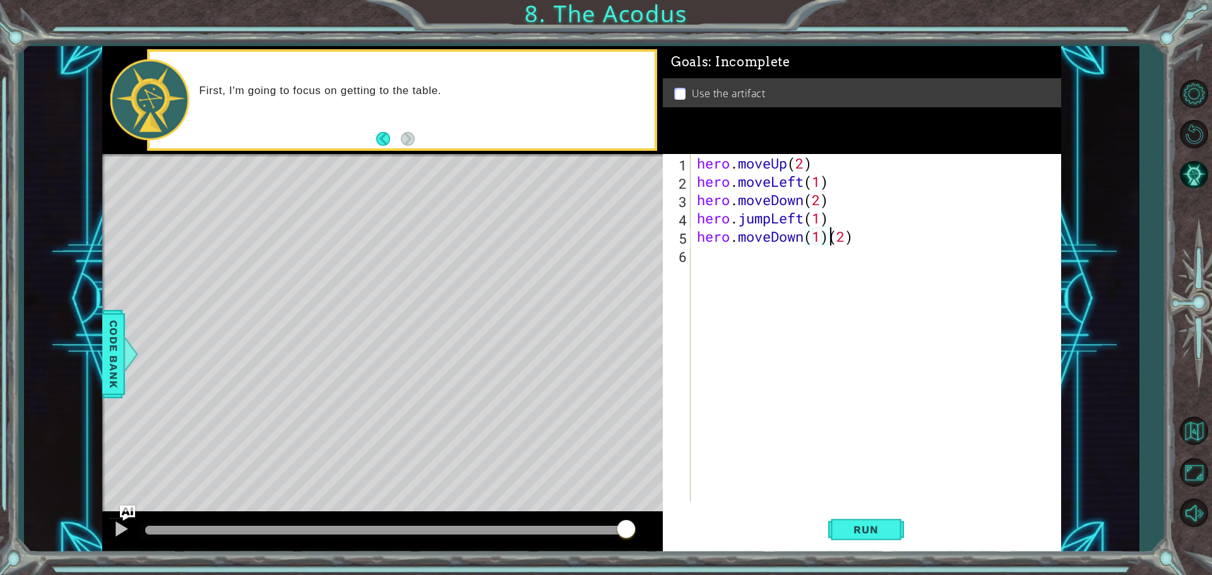
click at [831, 232] on div "hero . moveUp ( 2 ) hero . moveLeft ( 1 ) hero . moveDown ( 2 ) hero . jumpLeft…" at bounding box center [879, 346] width 369 height 385
click at [803, 242] on div "hero . moveUp ( 2 ) hero . moveLeft ( 1 ) hero . moveDown ( 2 ) hero . jumpLeft…" at bounding box center [879, 346] width 369 height 385
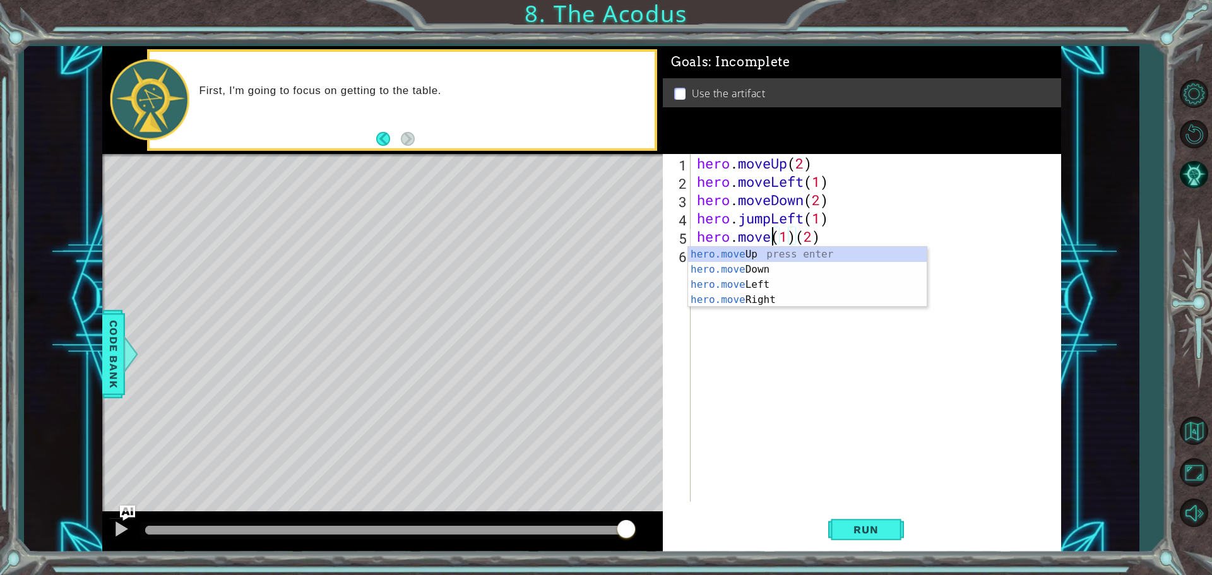
click at [796, 241] on div "hero . moveUp ( 2 ) hero . moveLeft ( 1 ) hero . moveDown ( 2 ) hero . jumpLeft…" at bounding box center [879, 346] width 369 height 385
click at [776, 254] on div "hero.moveUp press enter" at bounding box center [807, 269] width 239 height 45
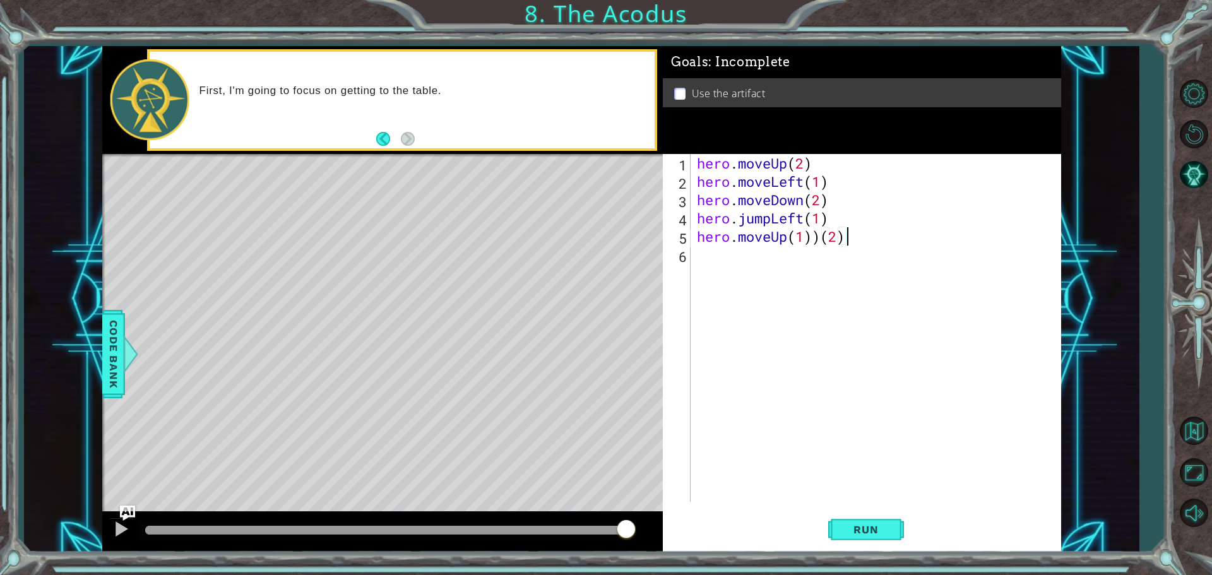
click at [854, 240] on div "hero . moveUp ( 2 ) hero . moveLeft ( 1 ) hero . moveDown ( 2 ) hero . jumpLeft…" at bounding box center [879, 346] width 369 height 385
click at [806, 236] on div "hero . moveUp ( 2 ) hero . moveLeft ( 1 ) hero . moveDown ( 2 ) hero . jumpLeft…" at bounding box center [879, 346] width 369 height 385
type textarea "hero.moveUp(2)"
click at [717, 251] on div "hero . moveUp ( 2 ) hero . moveLeft ( 1 ) hero . moveDown ( 2 ) hero . jumpLeft…" at bounding box center [879, 346] width 369 height 385
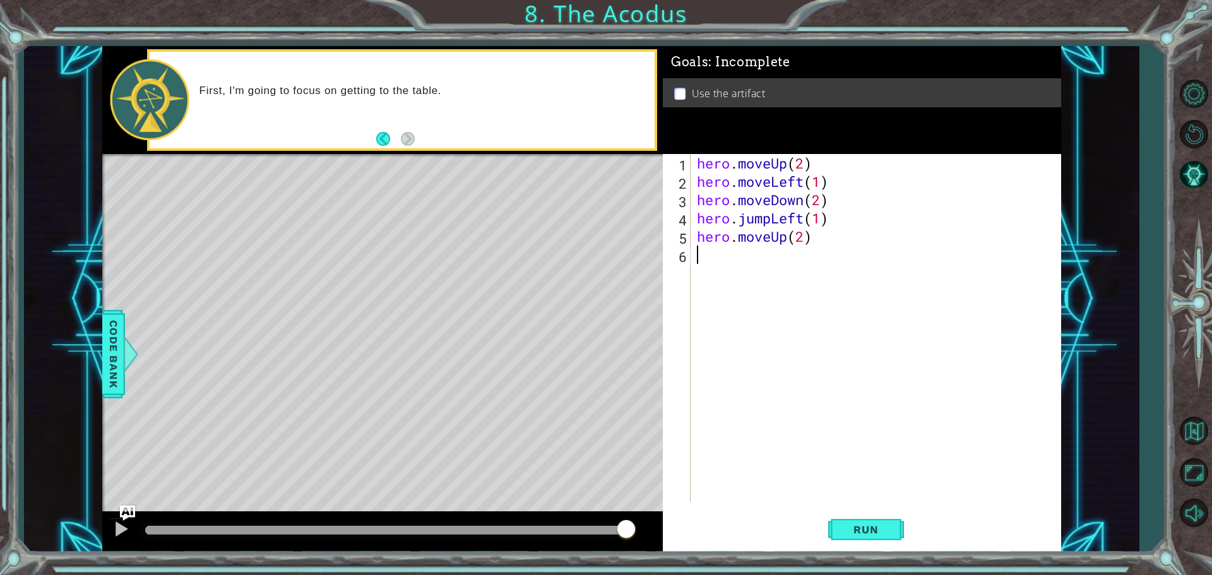
scroll to position [0, 0]
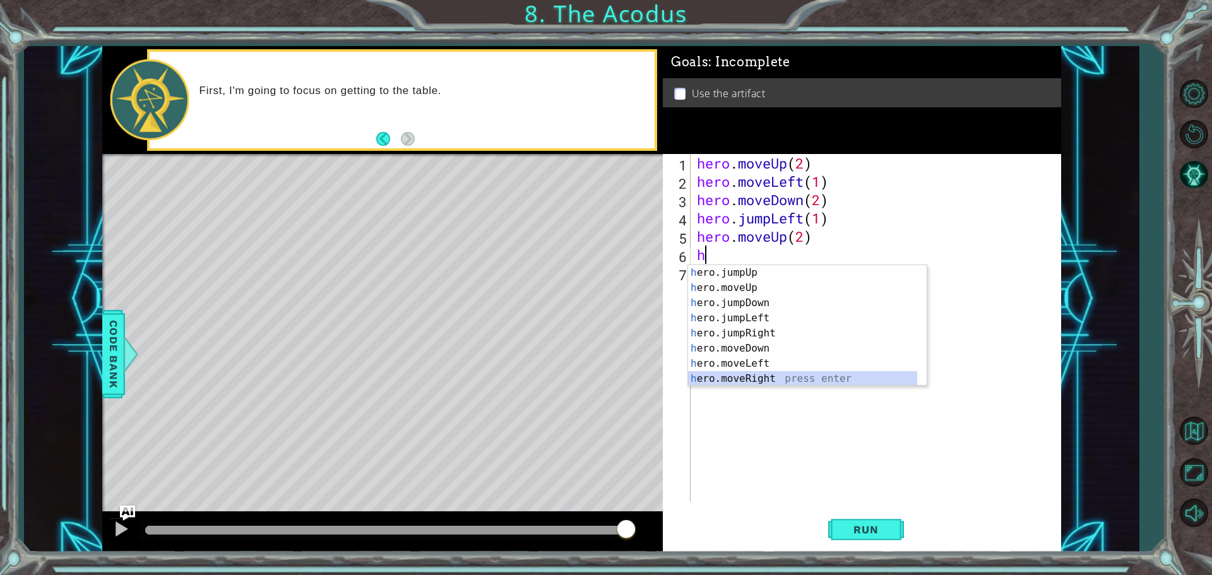
click at [799, 373] on div "h ero.jumpUp press enter h ero.moveUp press enter h ero.jumpDown press enter h …" at bounding box center [802, 341] width 229 height 152
type textarea "hero.moveRight(1)"
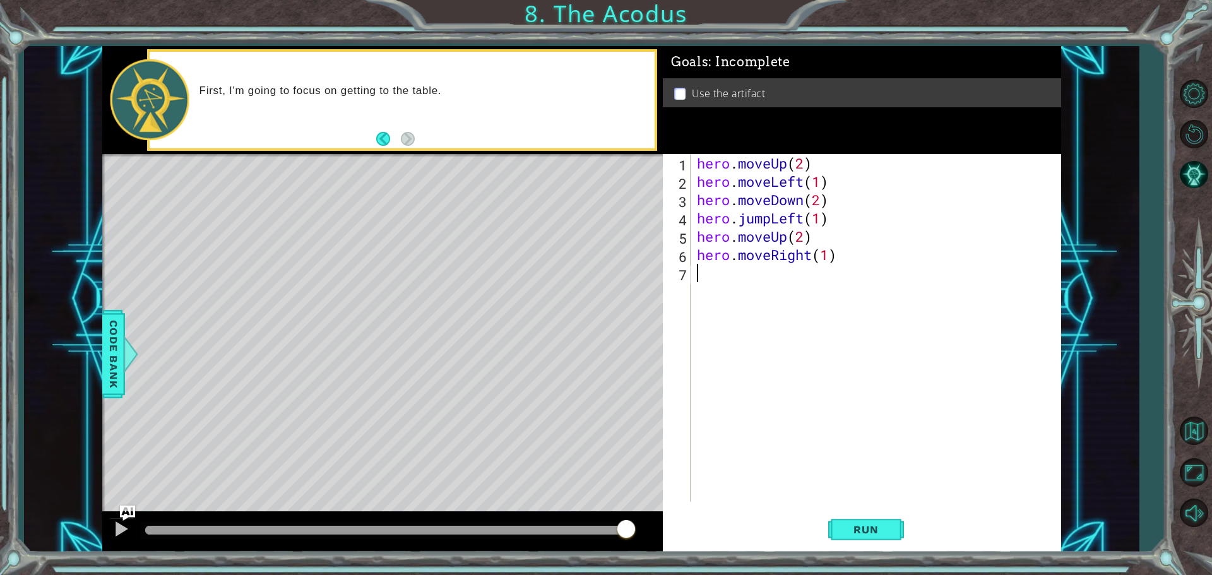
click at [713, 278] on div "hero . moveUp ( 2 ) hero . moveLeft ( 1 ) hero . moveDown ( 2 ) hero . jumpLeft…" at bounding box center [879, 346] width 369 height 385
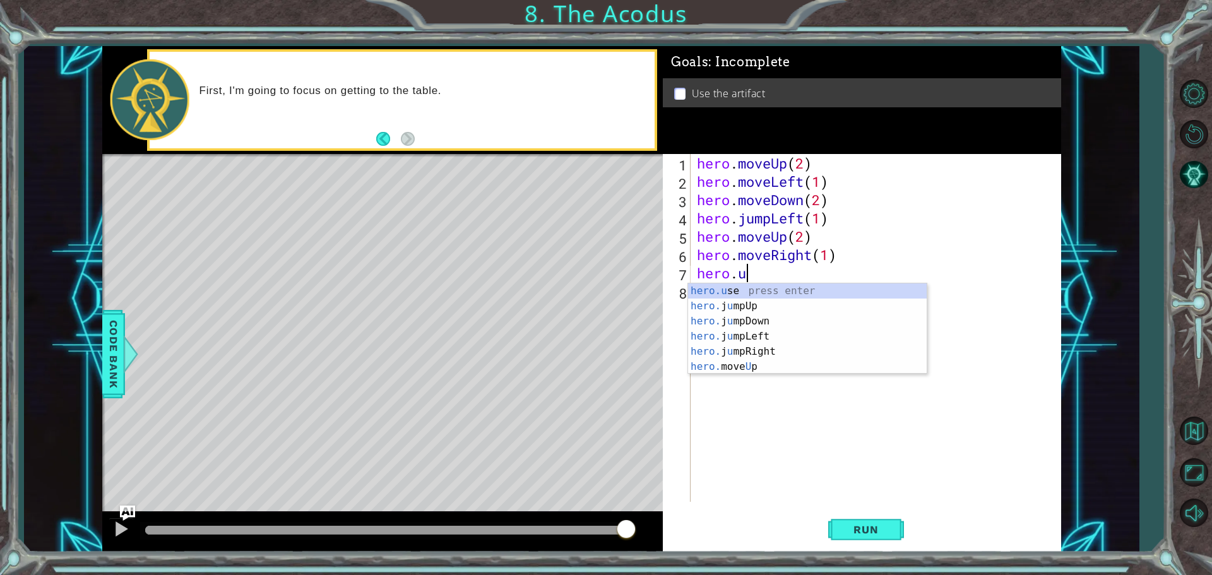
scroll to position [0, 2]
click at [729, 292] on div "hero.use press enter" at bounding box center [807, 305] width 239 height 45
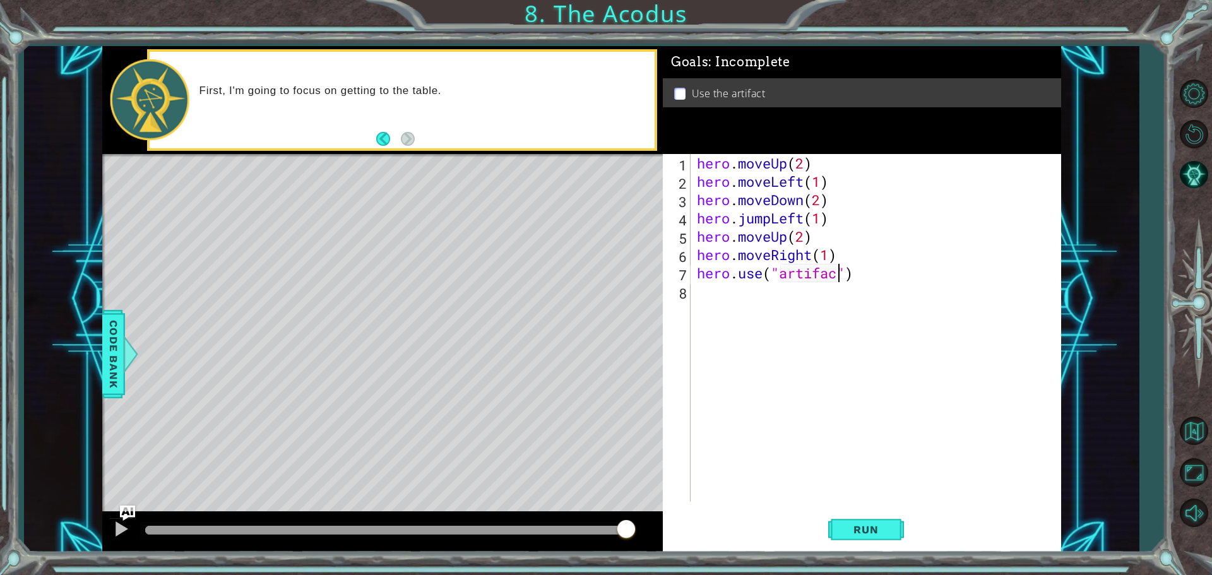
scroll to position [0, 6]
type textarea "hero.use("artifact")"
click at [832, 525] on button "Run" at bounding box center [866, 530] width 76 height 40
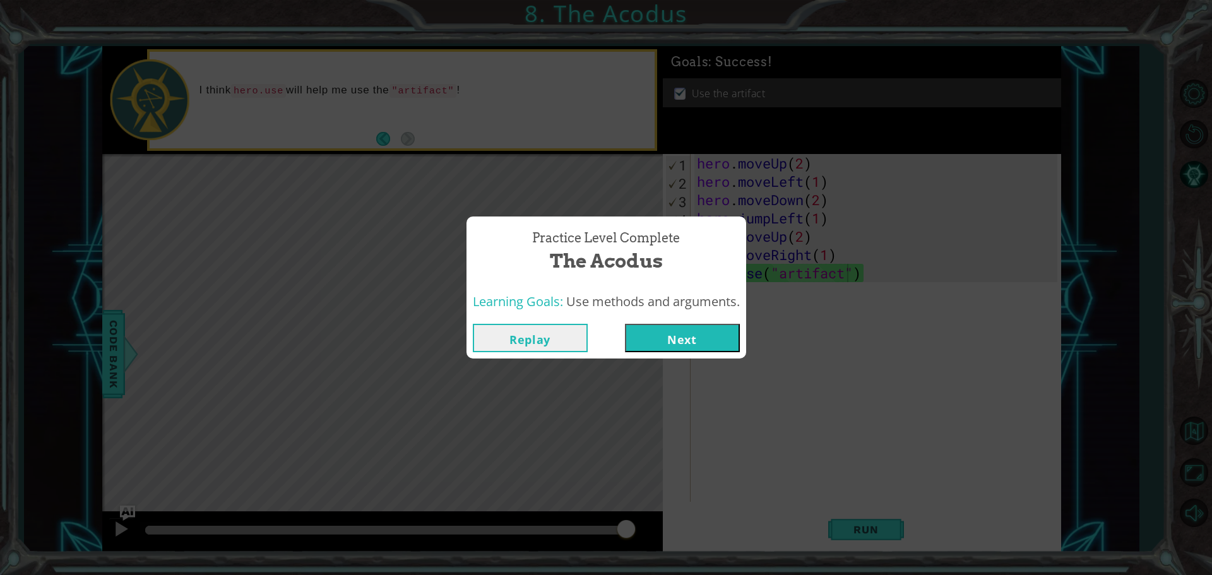
click at [703, 340] on button "Next" at bounding box center [682, 338] width 115 height 28
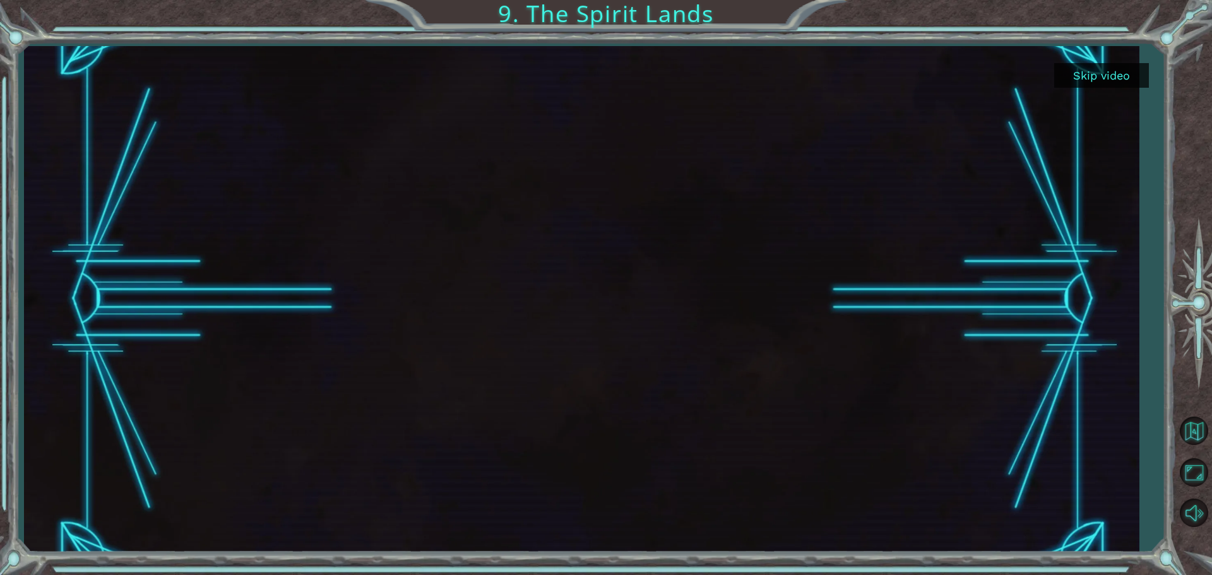
click at [1097, 78] on button "Skip video" at bounding box center [1101, 75] width 95 height 25
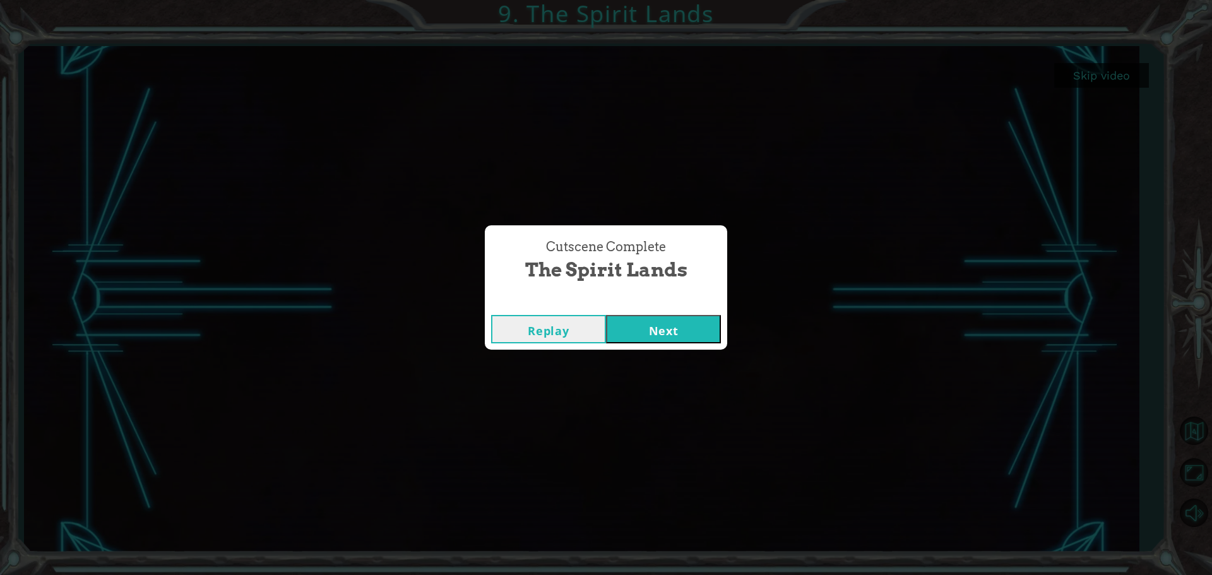
click at [643, 329] on button "Next" at bounding box center [663, 329] width 115 height 28
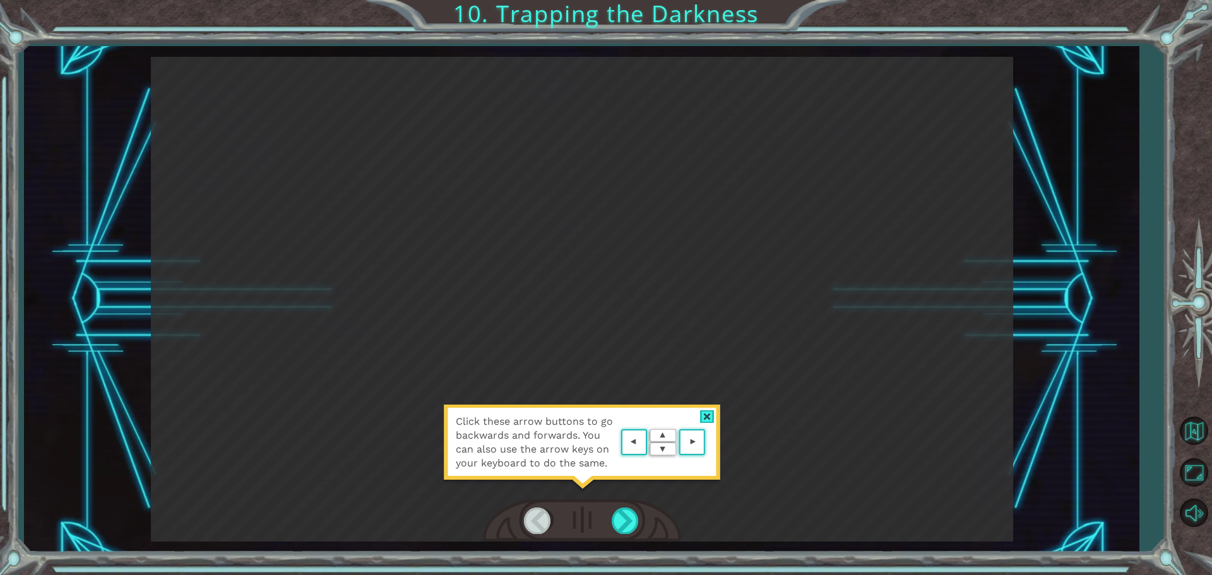
click at [621, 504] on div at bounding box center [582, 521] width 198 height 44
click at [623, 512] on div at bounding box center [626, 521] width 28 height 26
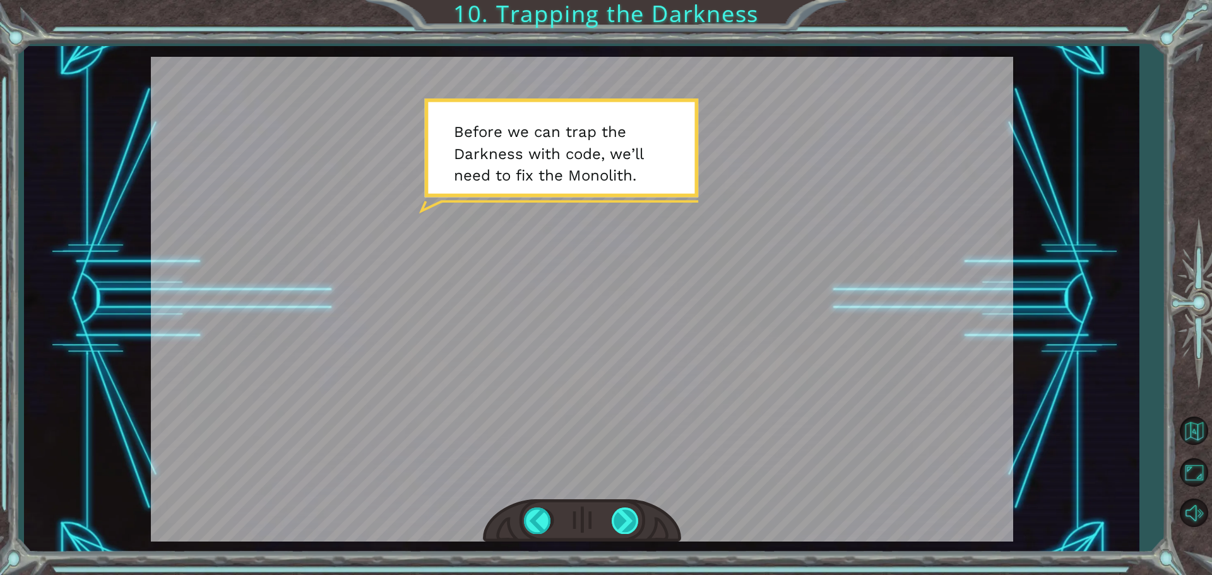
click at [617, 514] on div at bounding box center [626, 521] width 28 height 26
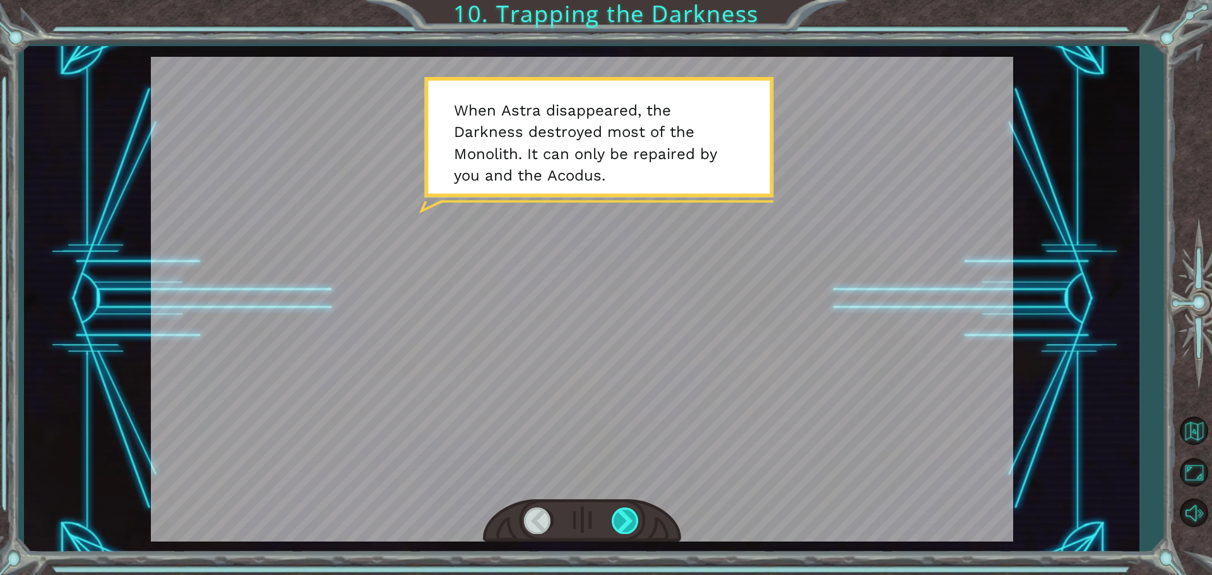
click at [617, 518] on div at bounding box center [626, 521] width 28 height 26
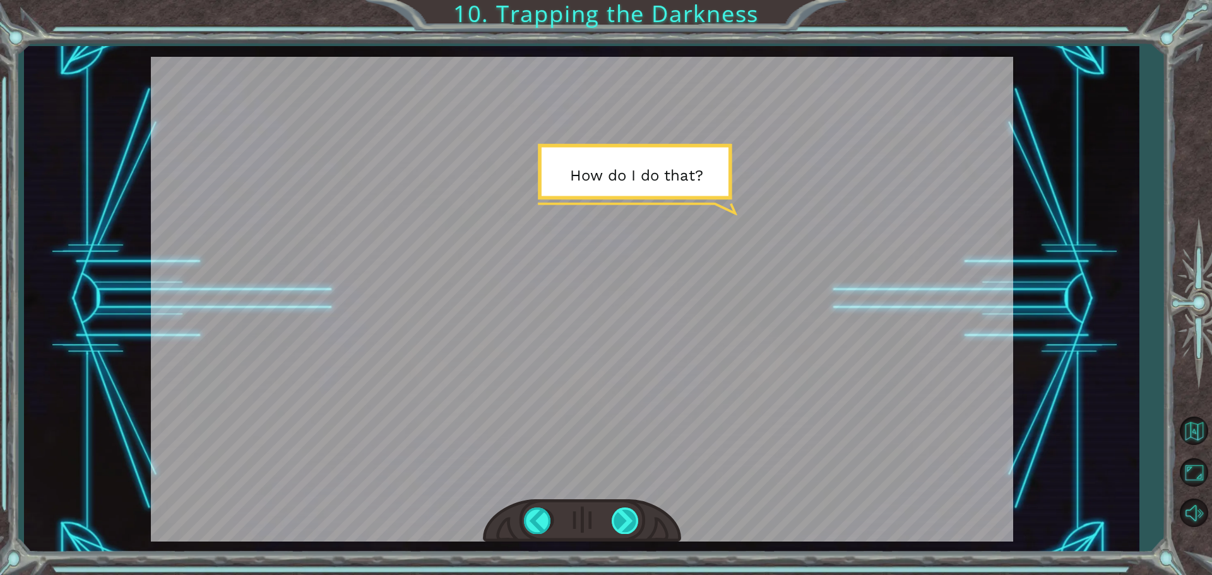
click at [623, 523] on div at bounding box center [626, 521] width 28 height 26
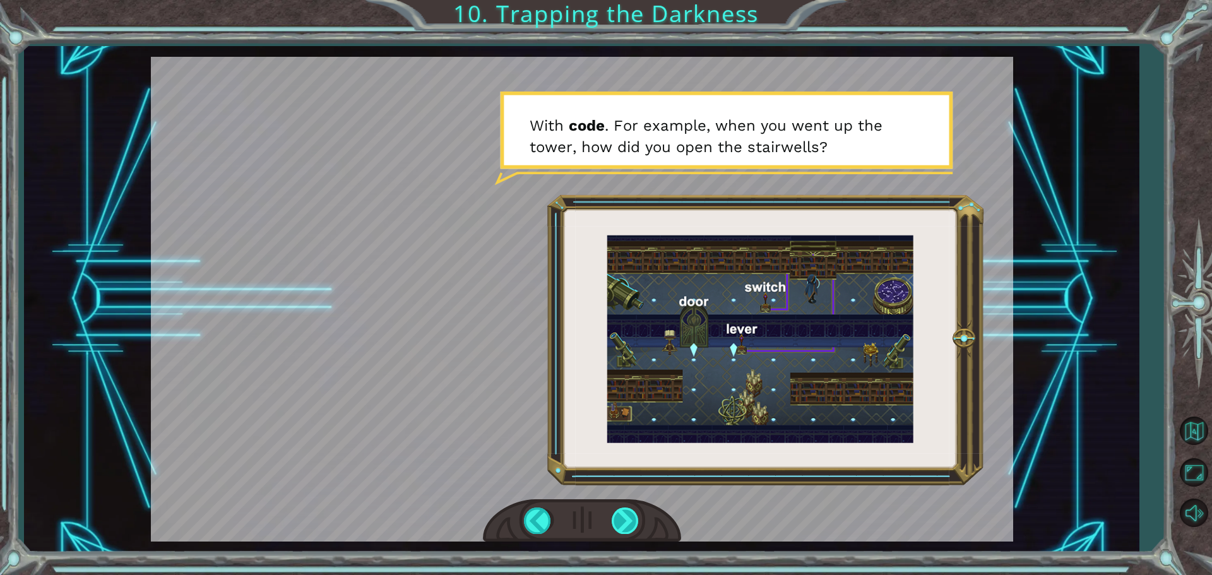
click at [617, 516] on div at bounding box center [626, 521] width 28 height 26
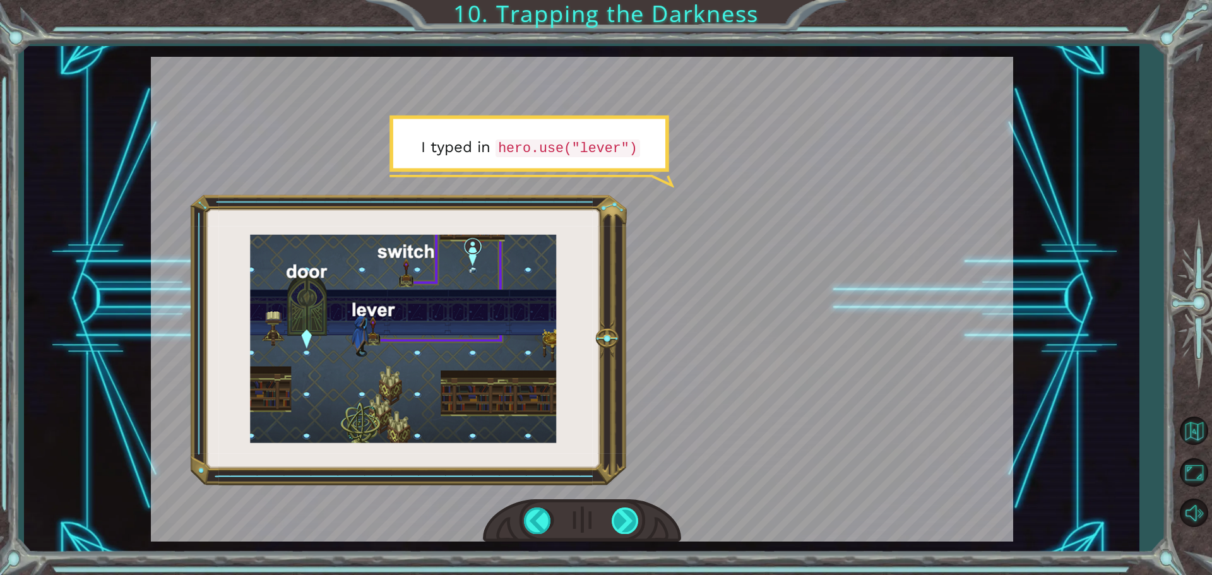
click at [623, 516] on div at bounding box center [626, 521] width 28 height 26
